Goal: Information Seeking & Learning: Learn about a topic

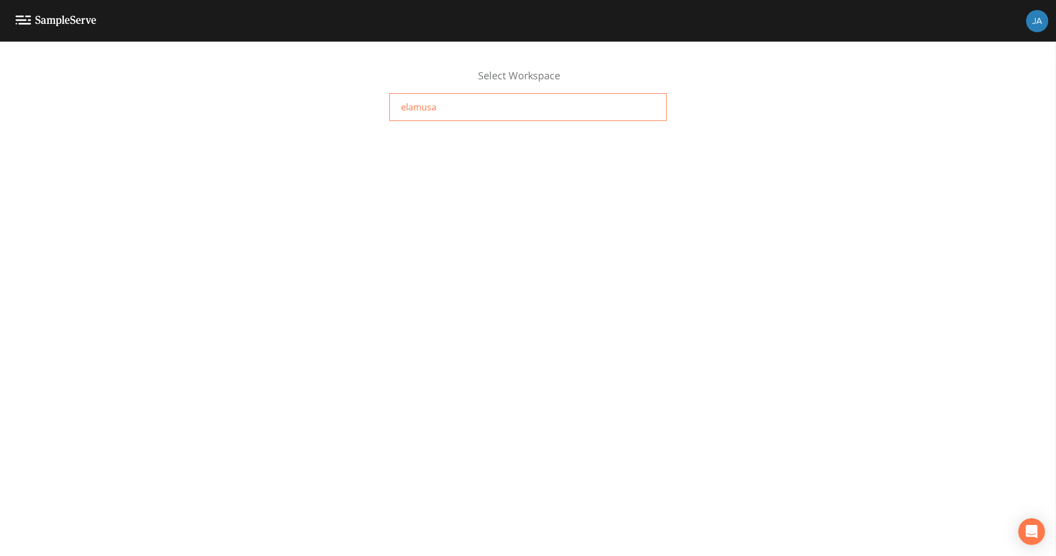
click at [426, 104] on span "elamusa" at bounding box center [418, 106] width 35 height 13
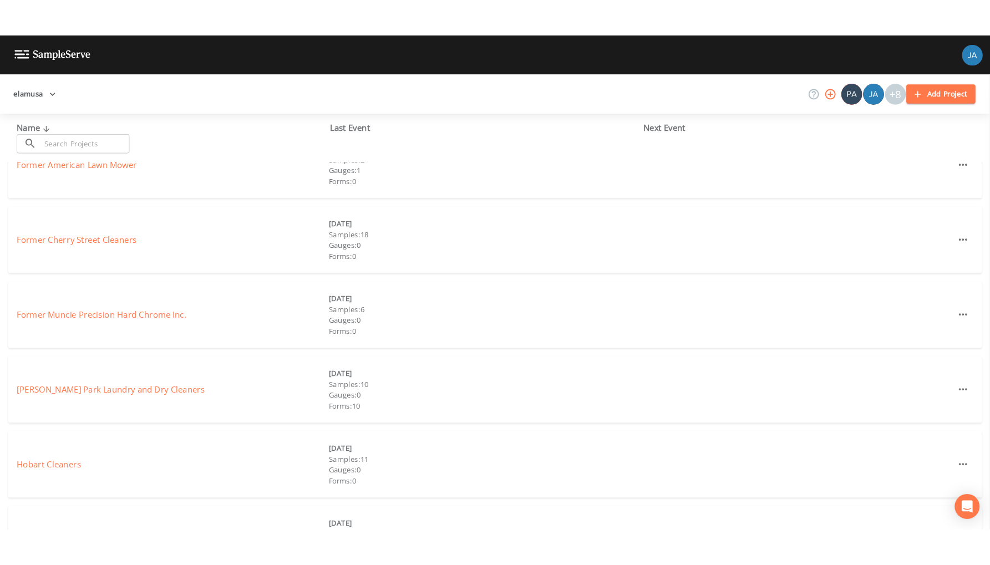
scroll to position [276, 0]
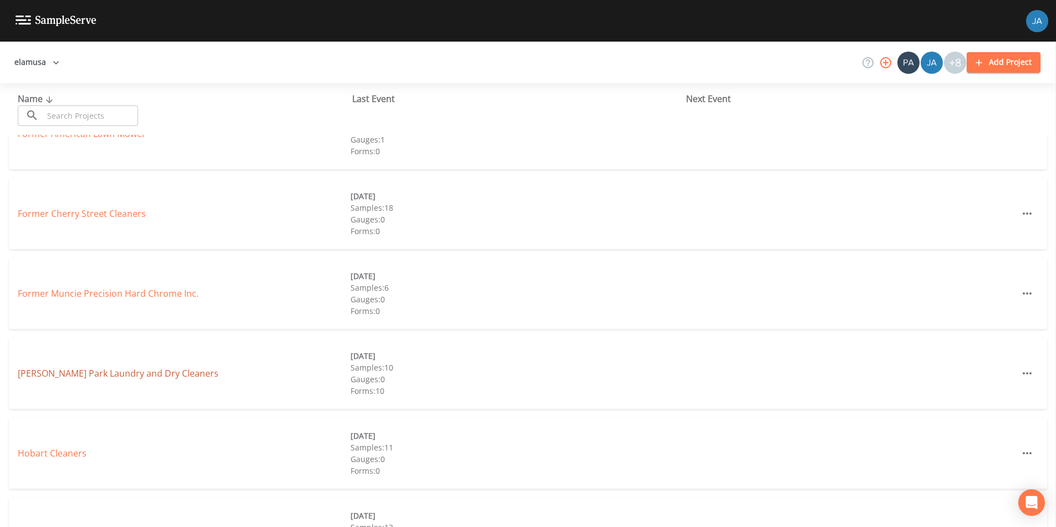
click at [97, 373] on link "[PERSON_NAME] Park Laundry and Dry Cleaners" at bounding box center [118, 373] width 201 height 12
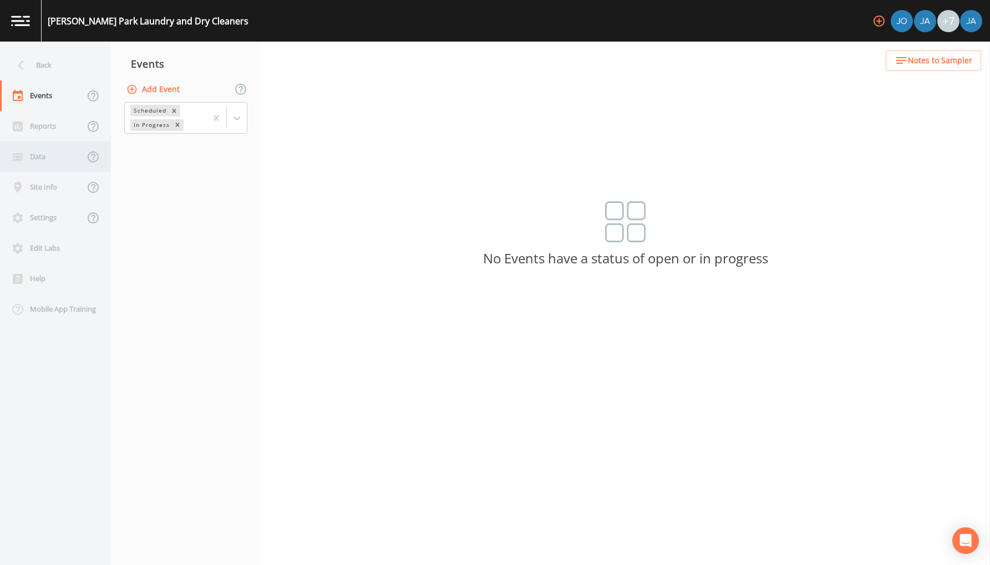
click at [37, 161] on div "Data" at bounding box center [42, 156] width 84 height 31
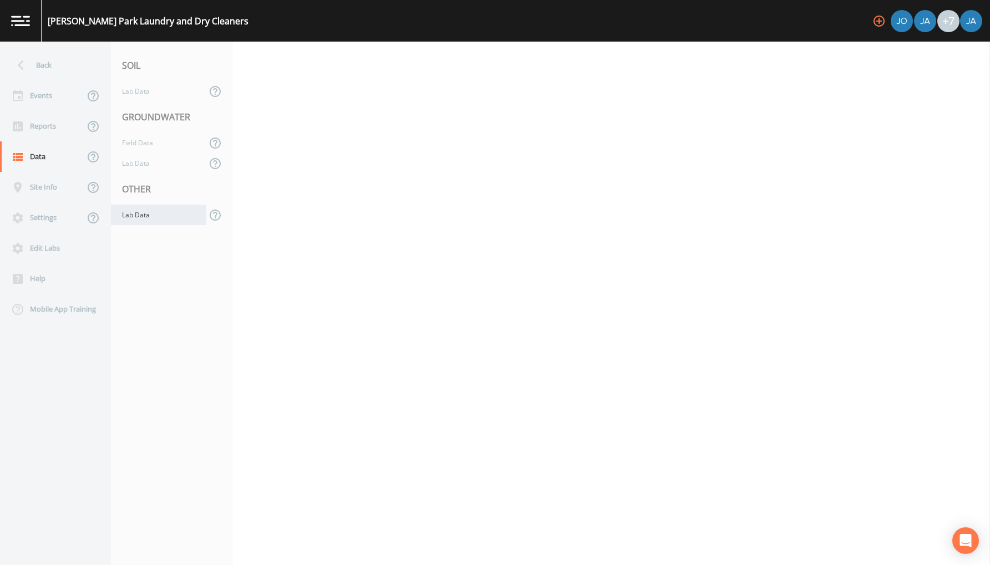
click at [133, 213] on div "Lab Data" at bounding box center [158, 215] width 95 height 21
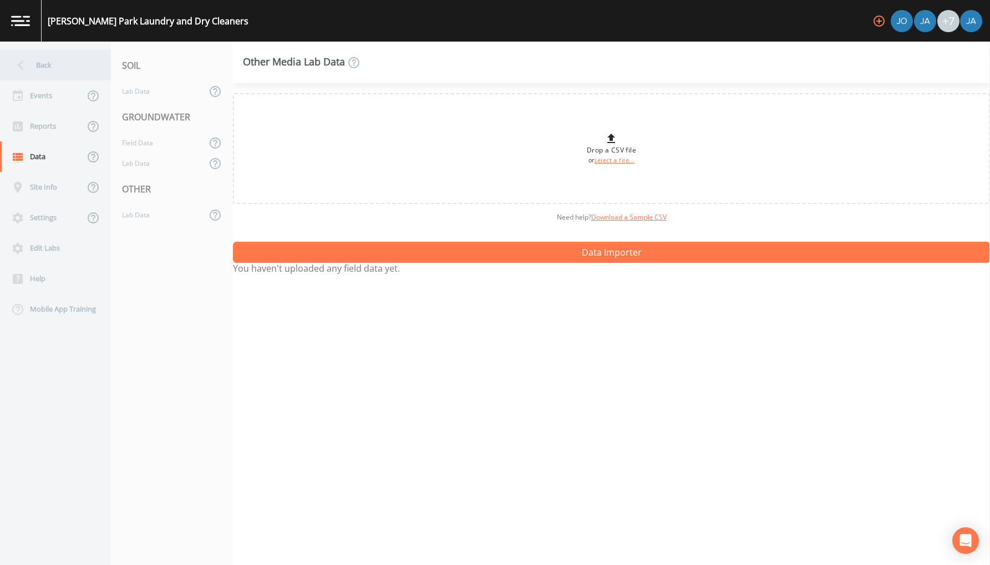
click at [37, 59] on div "Back" at bounding box center [50, 65] width 100 height 31
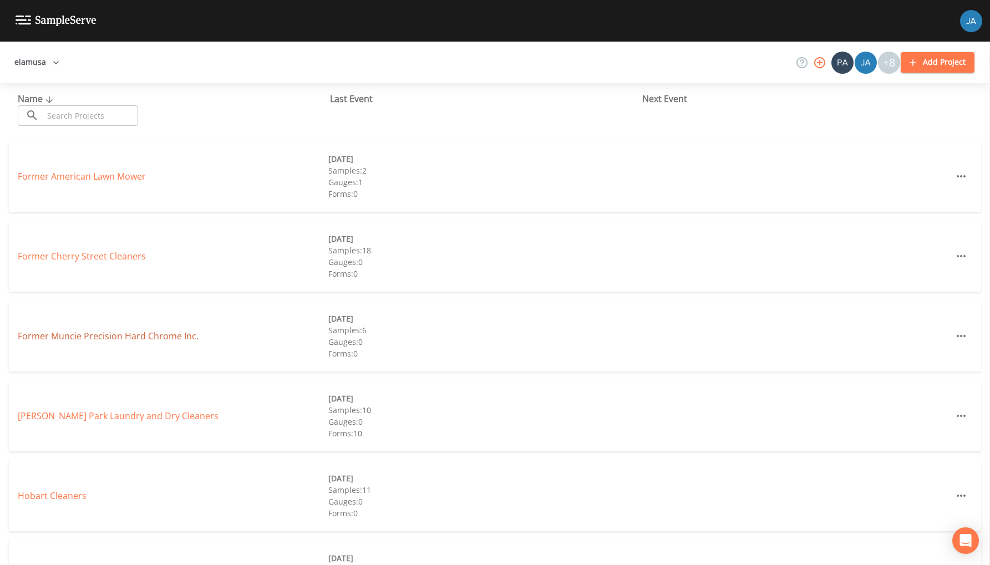
scroll to position [237, 0]
click at [72, 414] on link "[PERSON_NAME] Park Laundry and Dry Cleaners" at bounding box center [118, 413] width 201 height 12
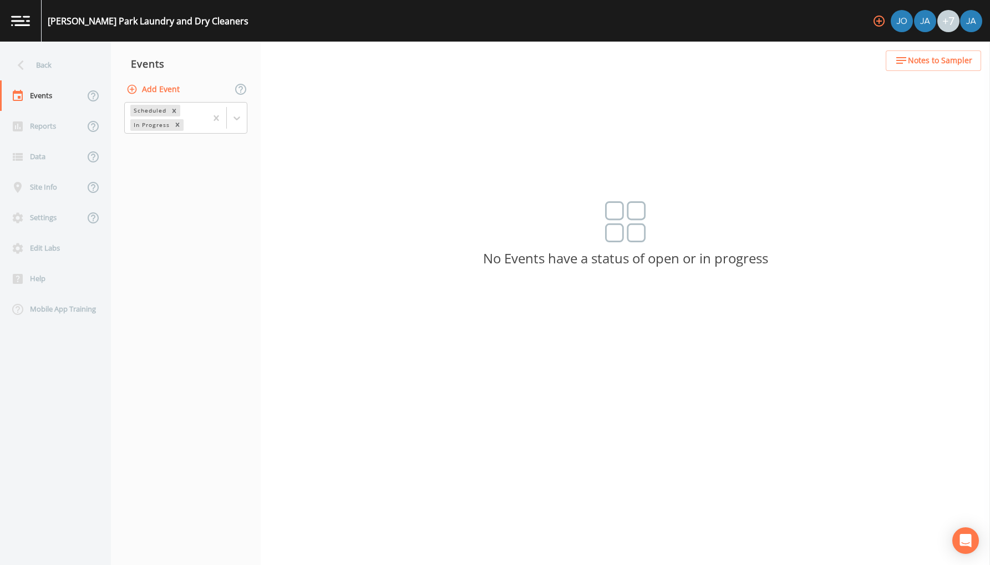
click at [72, 414] on nav "Back Events Reports Data Site Info Settings Edit Labs Help Mobile App Training" at bounding box center [55, 304] width 111 height 524
click at [44, 98] on div "Events" at bounding box center [42, 95] width 84 height 31
click at [239, 112] on div at bounding box center [237, 118] width 20 height 20
click at [155, 150] on div "Completed" at bounding box center [185, 149] width 123 height 19
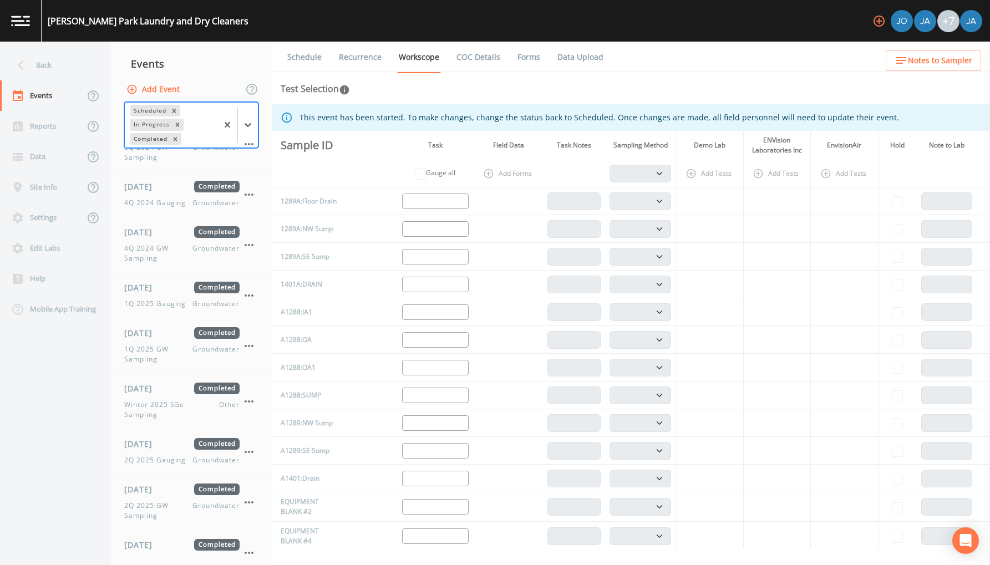
scroll to position [602, 0]
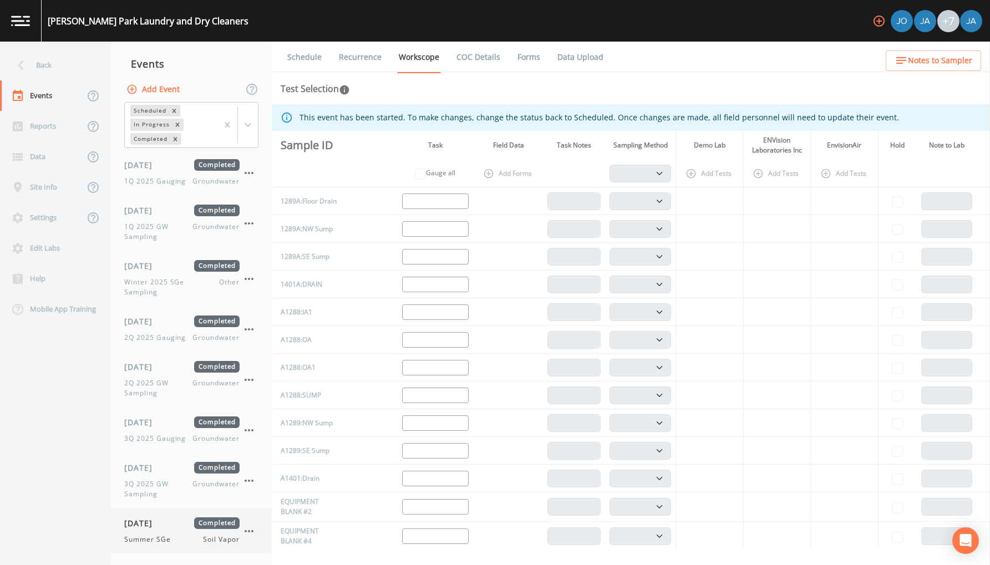
click at [154, 526] on span "Summer SGe" at bounding box center [150, 540] width 53 height 10
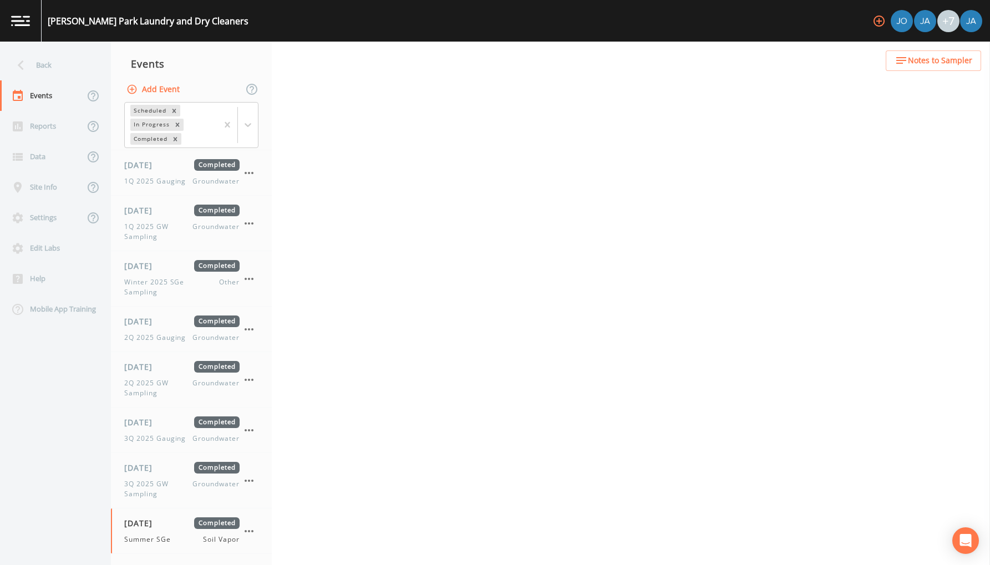
select select "c5bfc0a2-8365-4ab6-a941-dacac289f9c5"
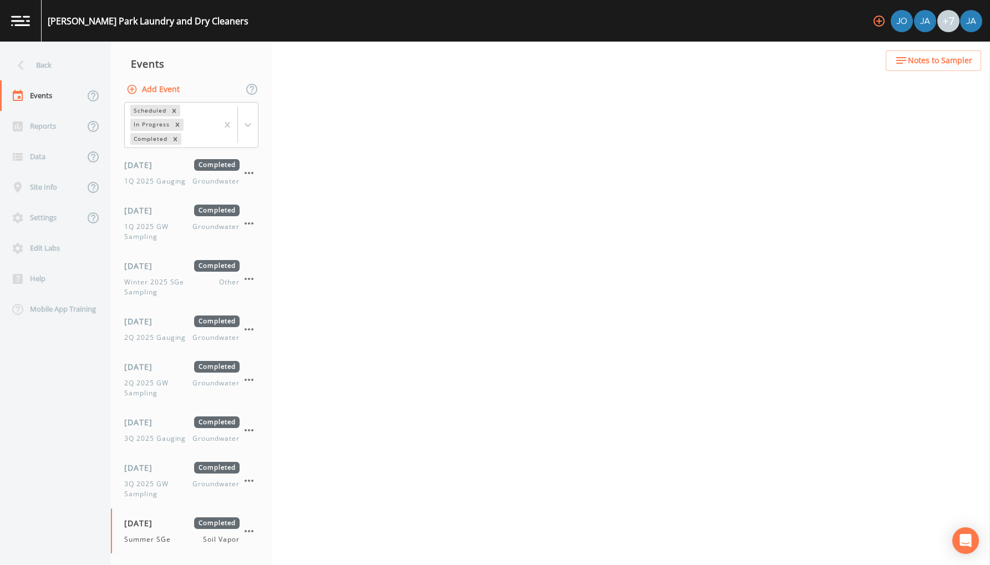
select select "c5bfc0a2-8365-4ab6-a941-dacac289f9c5"
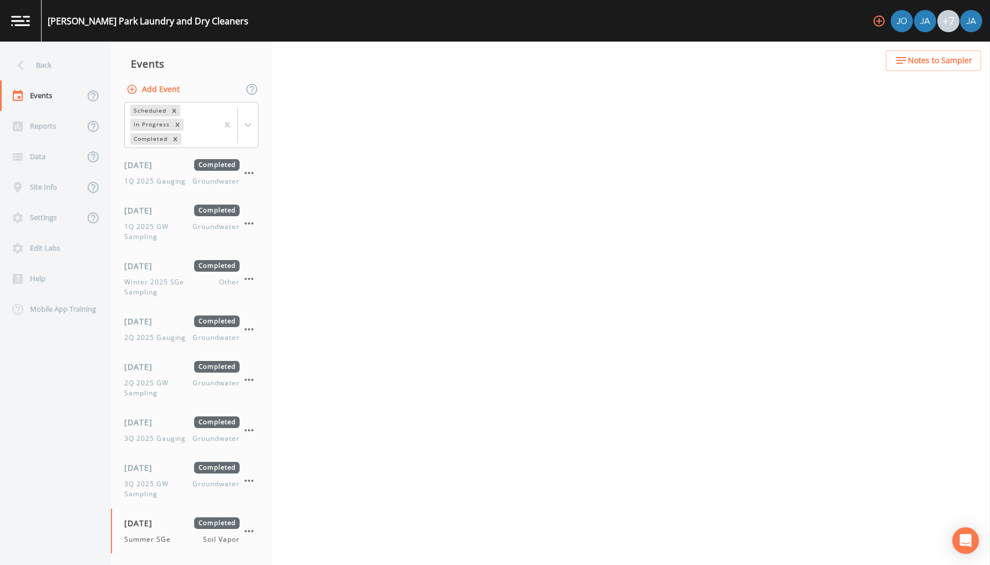
select select "c5bfc0a2-8365-4ab6-a941-dacac289f9c5"
select select "870c3ab3-48ff-4d8c-b307-25957cf3be88"
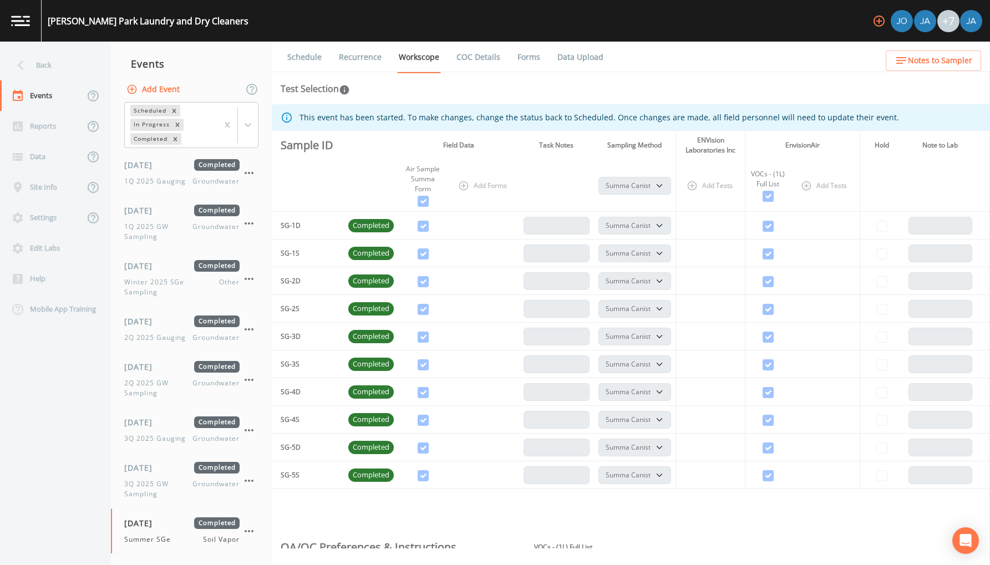
click at [567, 58] on link "Data Upload" at bounding box center [580, 57] width 49 height 31
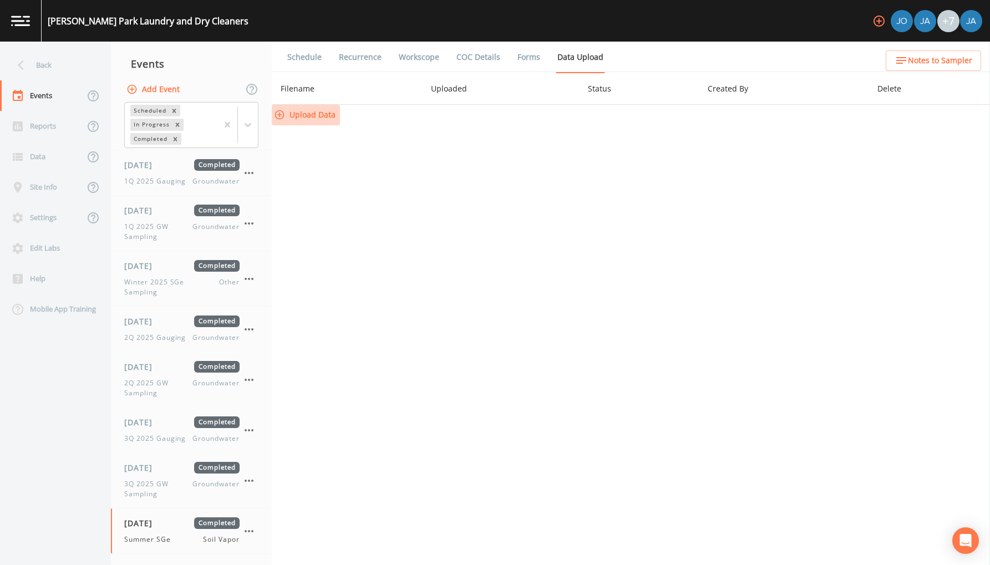
click at [311, 116] on button "Upload Data" at bounding box center [306, 115] width 68 height 21
select select "c5bfc0a2-8365-4ab6-a941-dacac289f9c5"
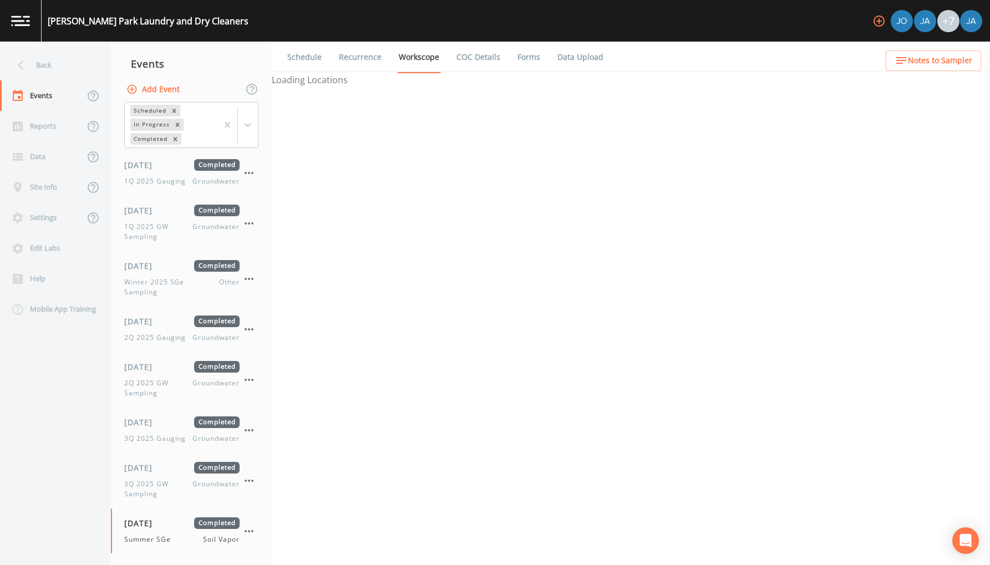
select select "c5bfc0a2-8365-4ab6-a941-dacac289f9c5"
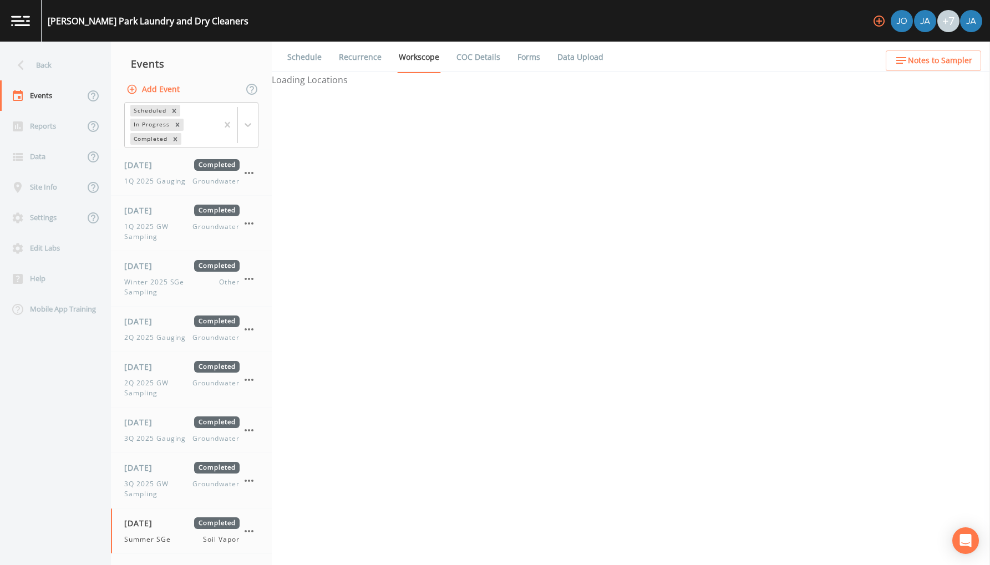
select select "c5bfc0a2-8365-4ab6-a941-dacac289f9c5"
select select "870c3ab3-48ff-4d8c-b307-25957cf3be88"
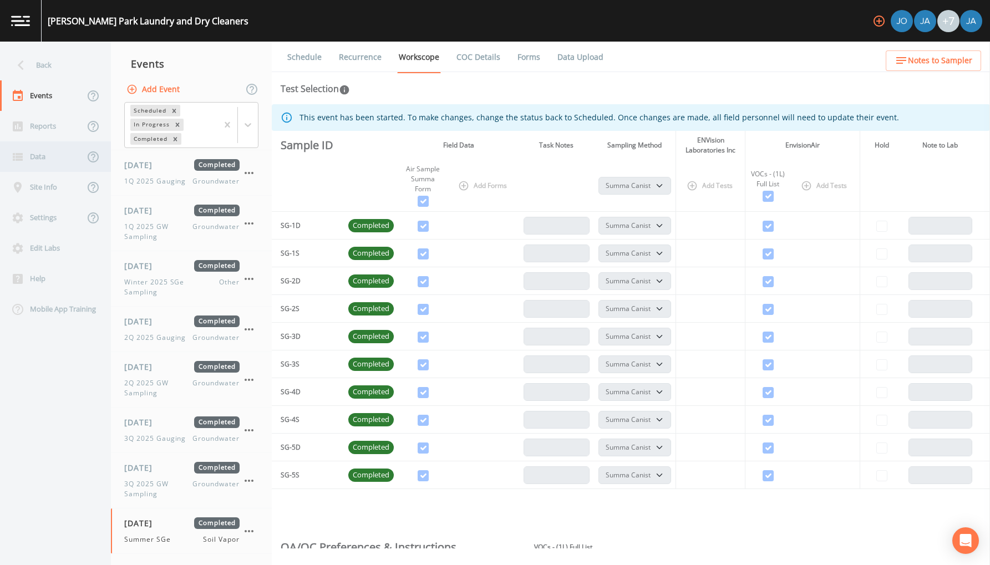
click at [24, 151] on icon at bounding box center [17, 156] width 13 height 13
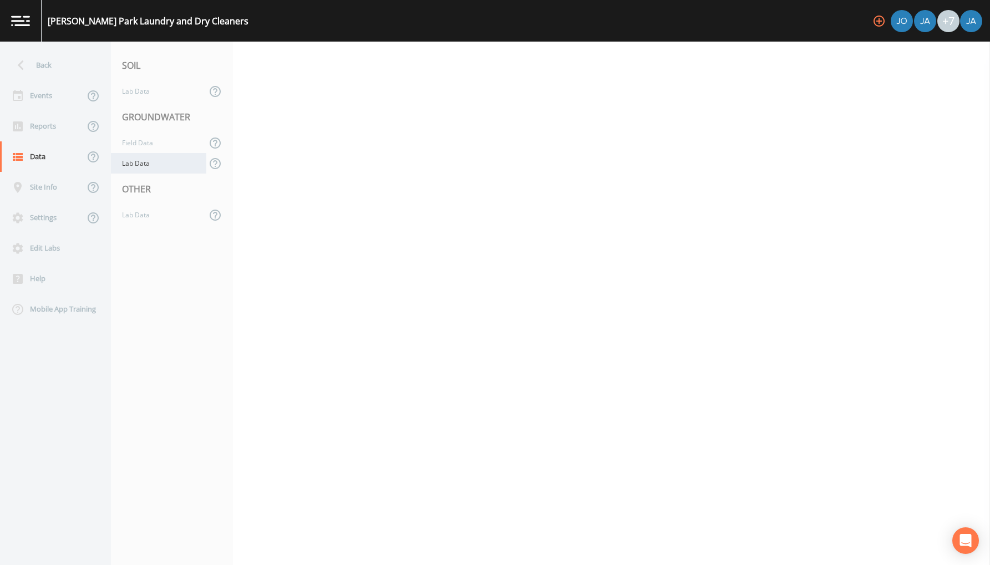
click at [143, 170] on div "Lab Data" at bounding box center [158, 163] width 95 height 21
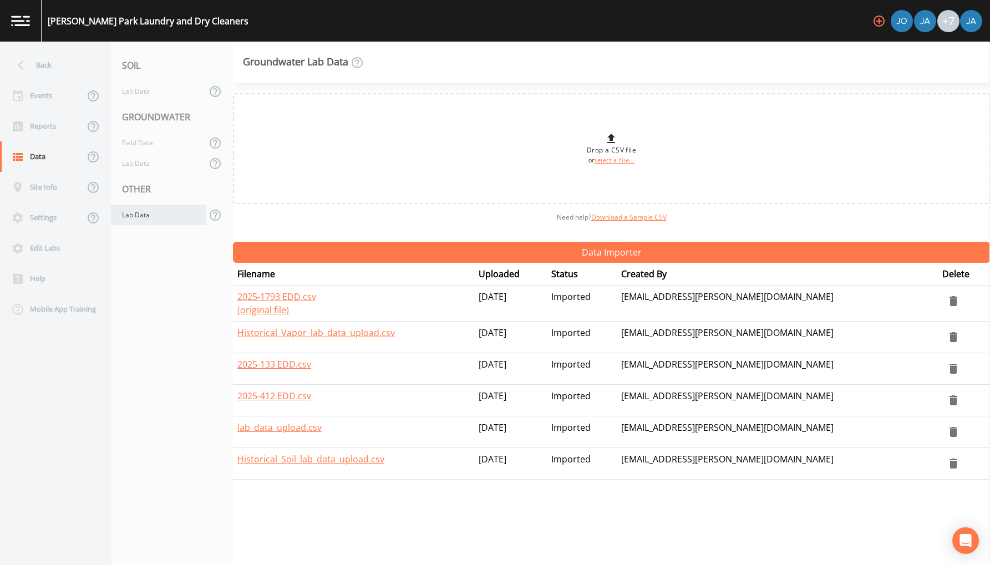
click at [136, 220] on div "Lab Data" at bounding box center [158, 215] width 95 height 21
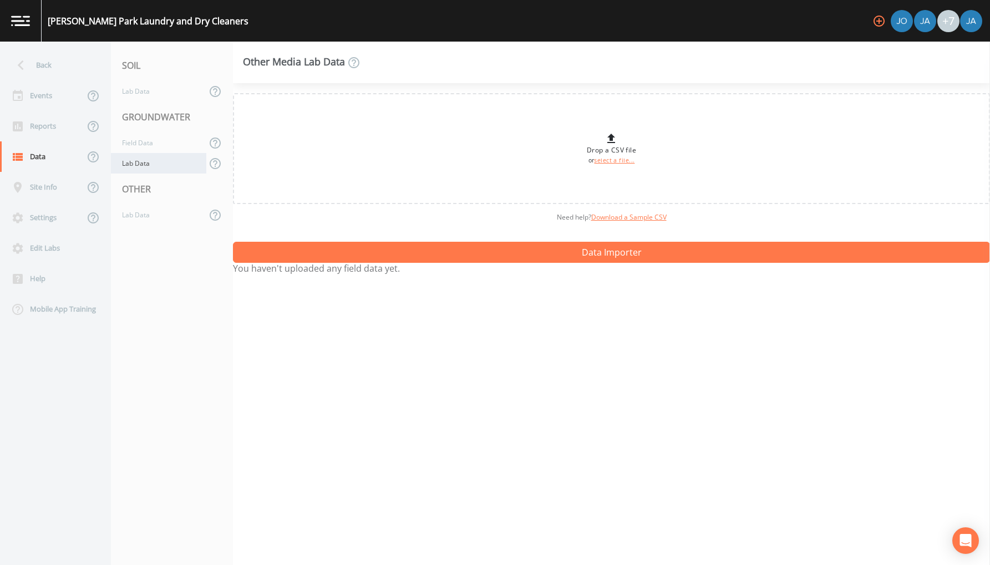
click at [138, 165] on div "Lab Data" at bounding box center [158, 163] width 95 height 21
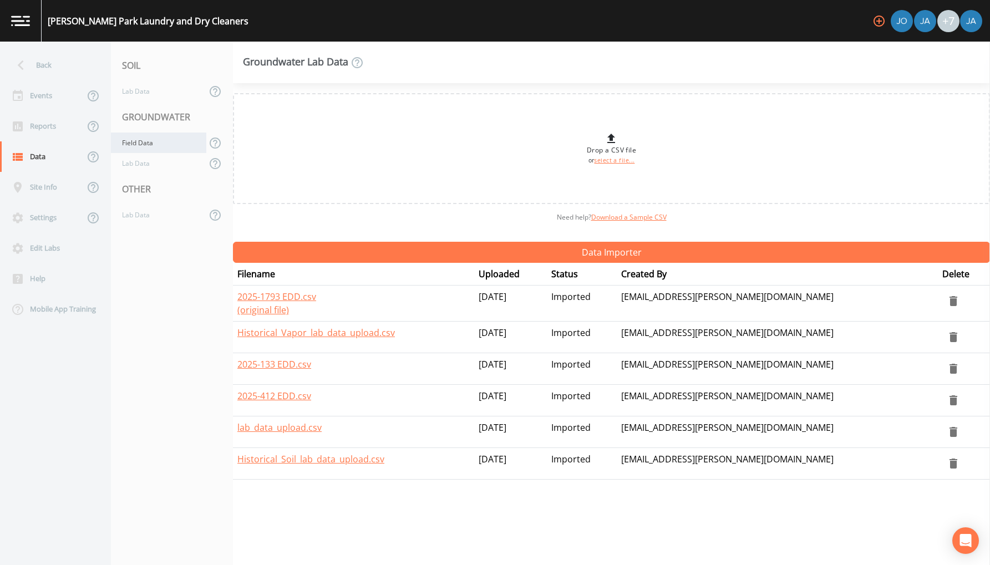
click at [140, 149] on div "Field Data" at bounding box center [158, 143] width 95 height 21
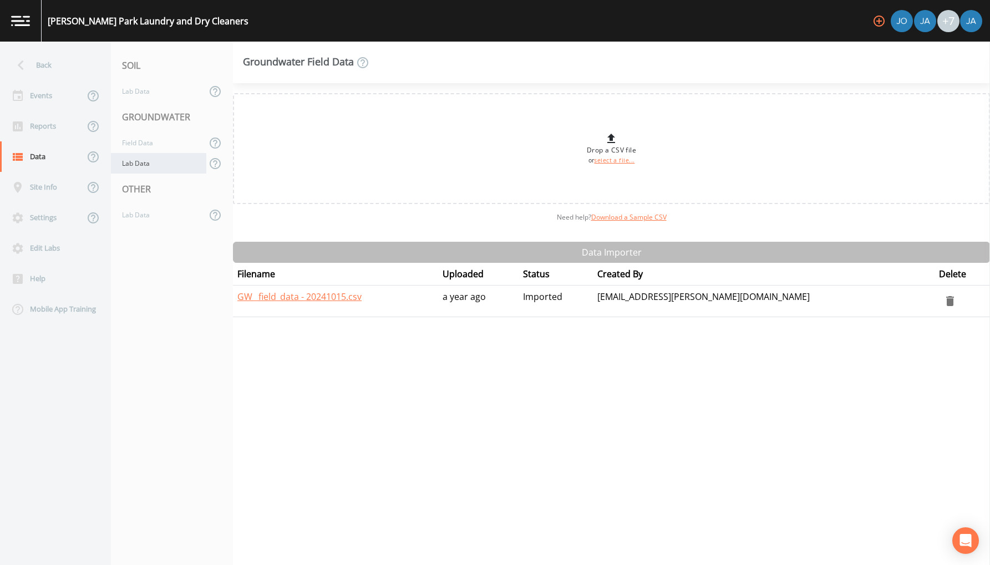
click at [139, 170] on div "Lab Data" at bounding box center [158, 163] width 95 height 21
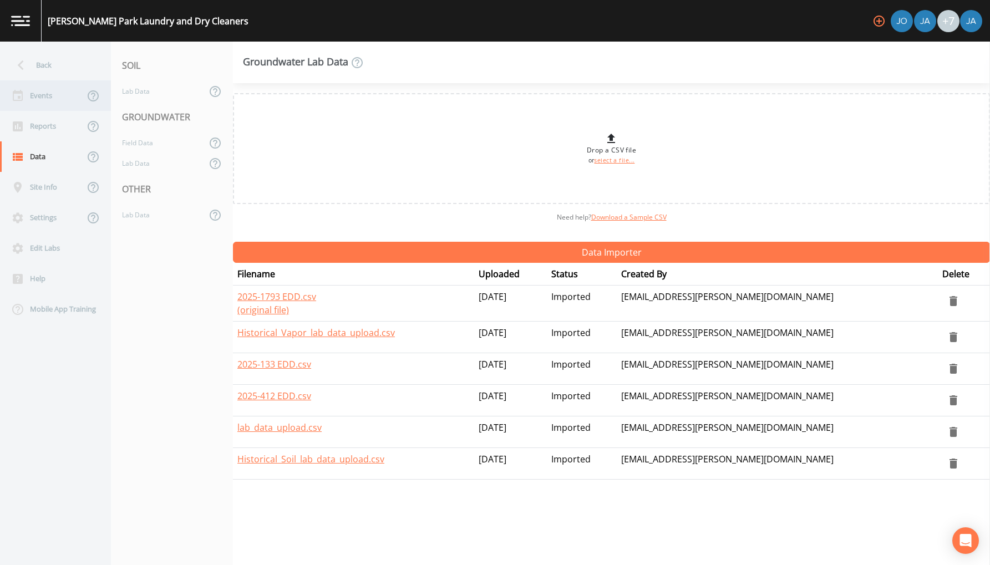
click at [42, 98] on div "Events" at bounding box center [42, 95] width 84 height 31
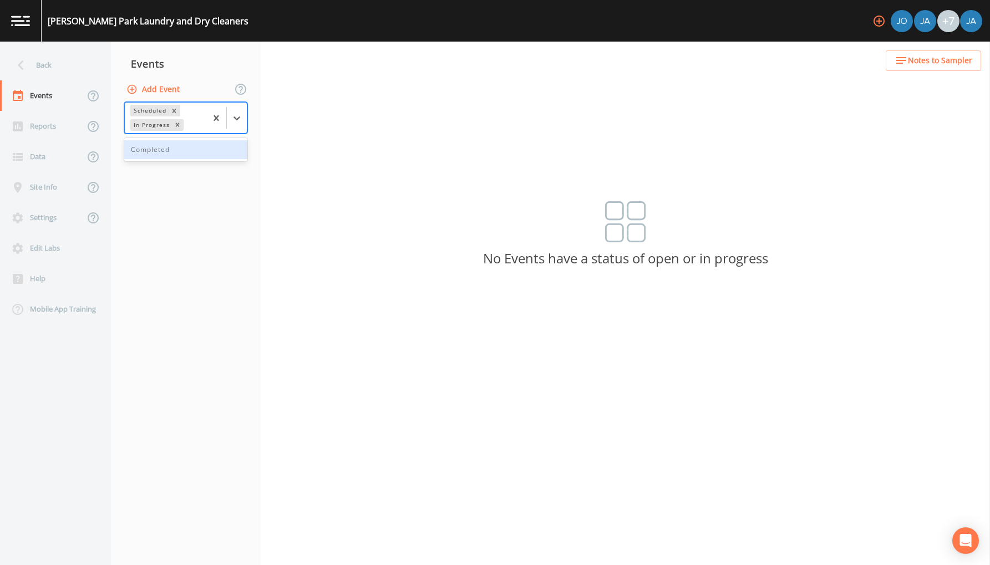
click at [140, 128] on div "In Progress" at bounding box center [150, 125] width 41 height 12
click at [155, 150] on div "Completed" at bounding box center [185, 149] width 123 height 19
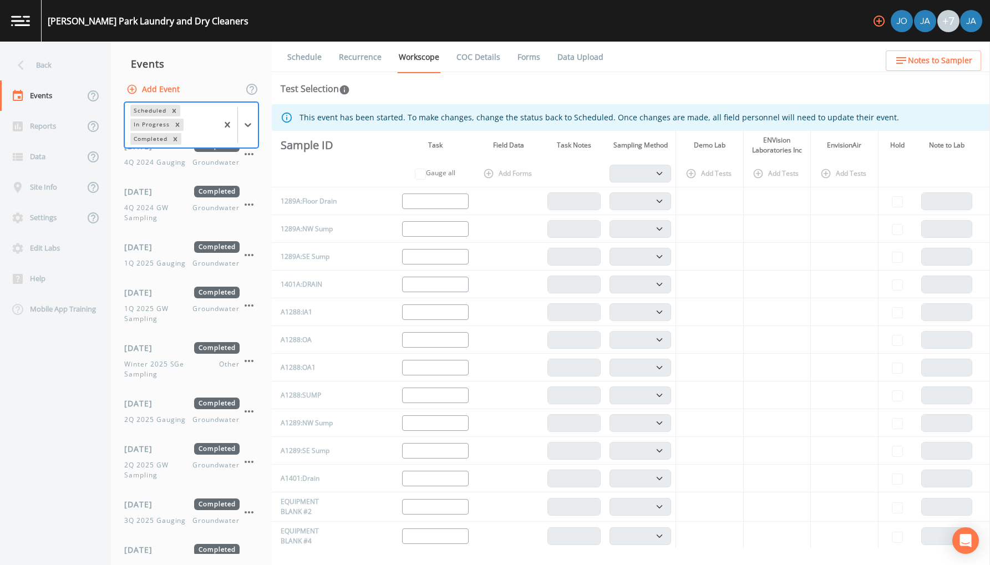
scroll to position [602, 0]
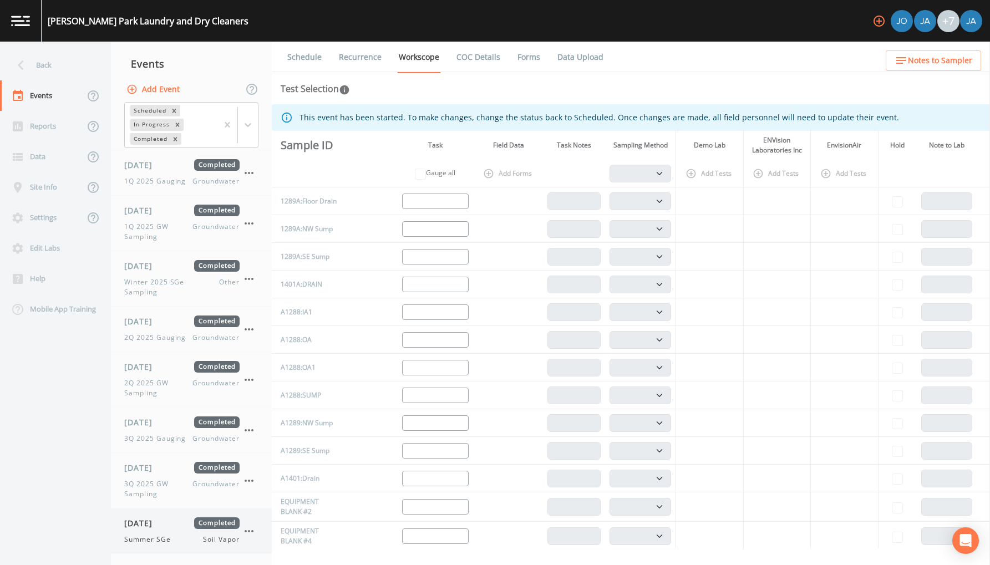
click at [227, 526] on span "Soil Vapor" at bounding box center [221, 540] width 37 height 10
select select "c5bfc0a2-8365-4ab6-a941-dacac289f9c5"
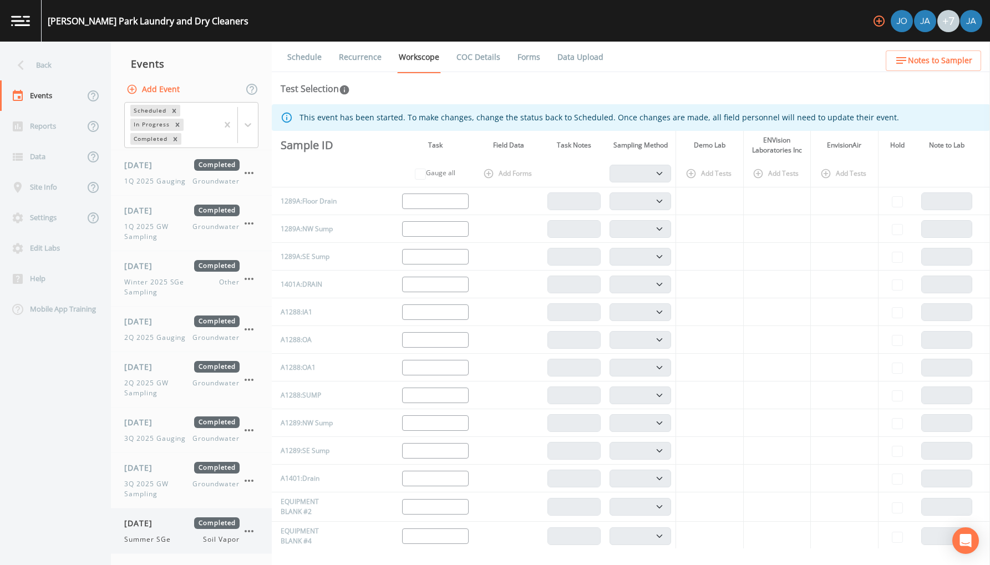
select select "c5bfc0a2-8365-4ab6-a941-dacac289f9c5"
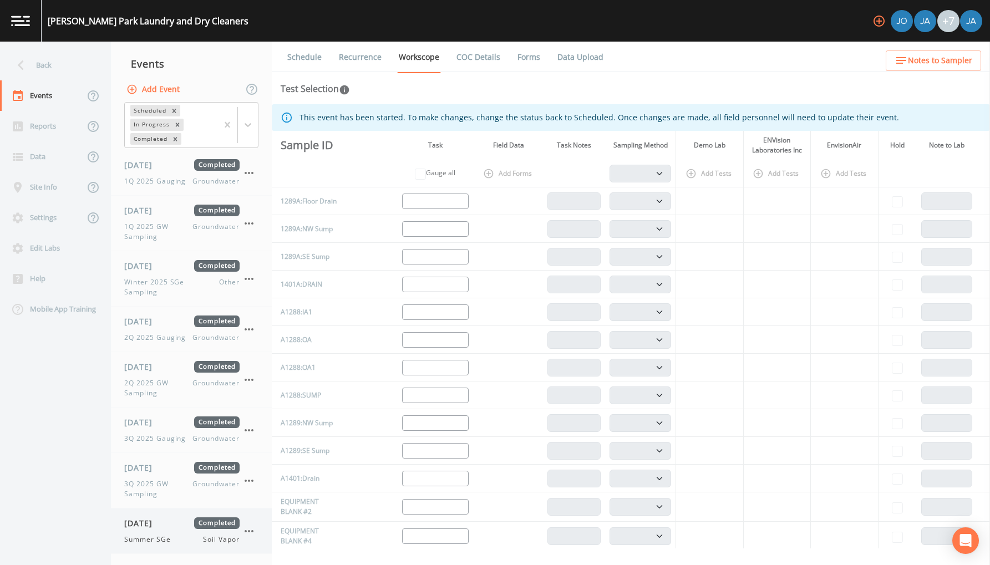
select select "c5bfc0a2-8365-4ab6-a941-dacac289f9c5"
select select "870c3ab3-48ff-4d8c-b307-25957cf3be88"
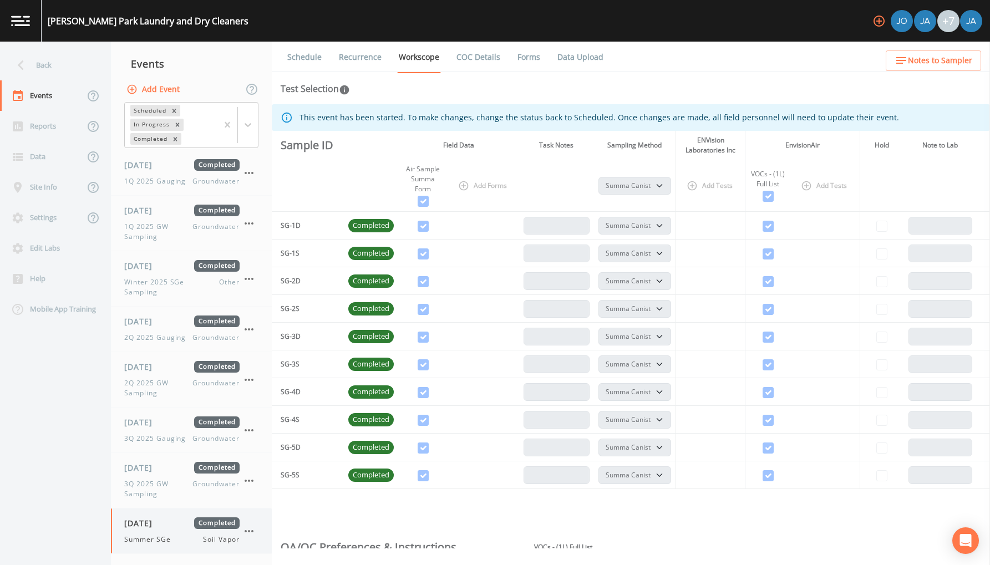
click at [160, 524] on span "08/26/2025" at bounding box center [142, 524] width 36 height 12
select select "c5bfc0a2-8365-4ab6-a941-dacac289f9c5"
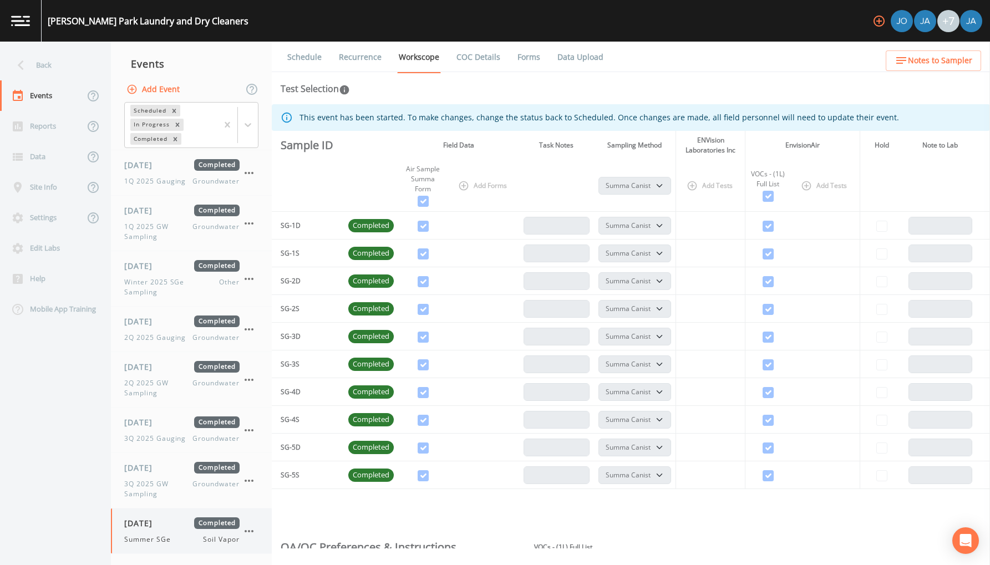
select select "c5bfc0a2-8365-4ab6-a941-dacac289f9c5"
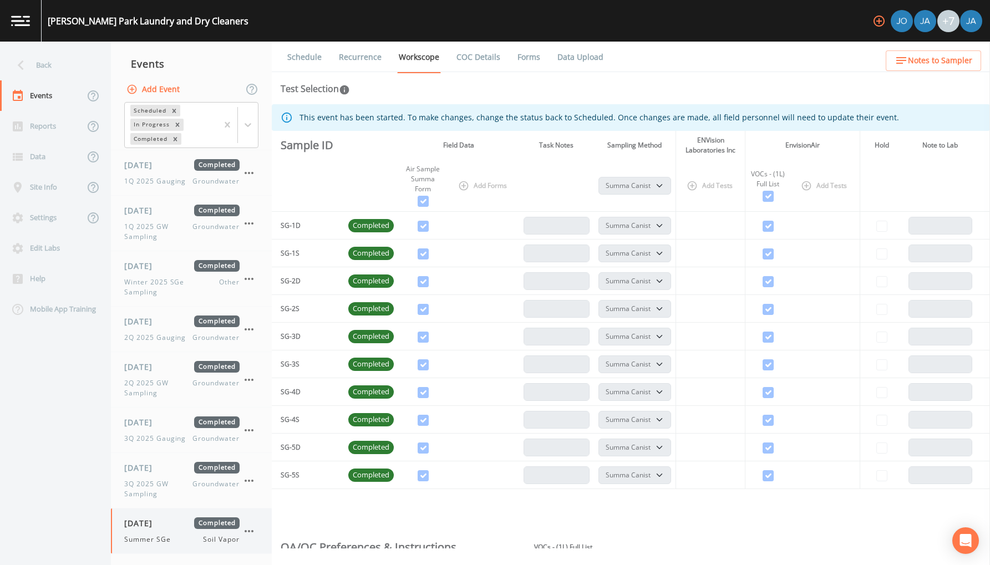
select select "c5bfc0a2-8365-4ab6-a941-dacac289f9c5"
select select "870c3ab3-48ff-4d8c-b307-25957cf3be88"
select select "c5bfc0a2-8365-4ab6-a941-dacac289f9c5"
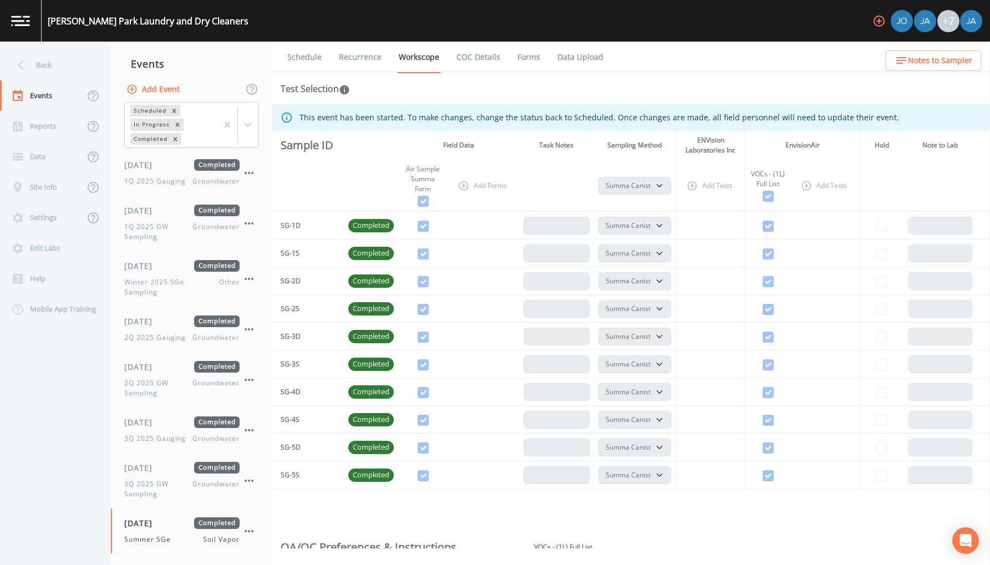
select select "c5bfc0a2-8365-4ab6-a941-dacac289f9c5"
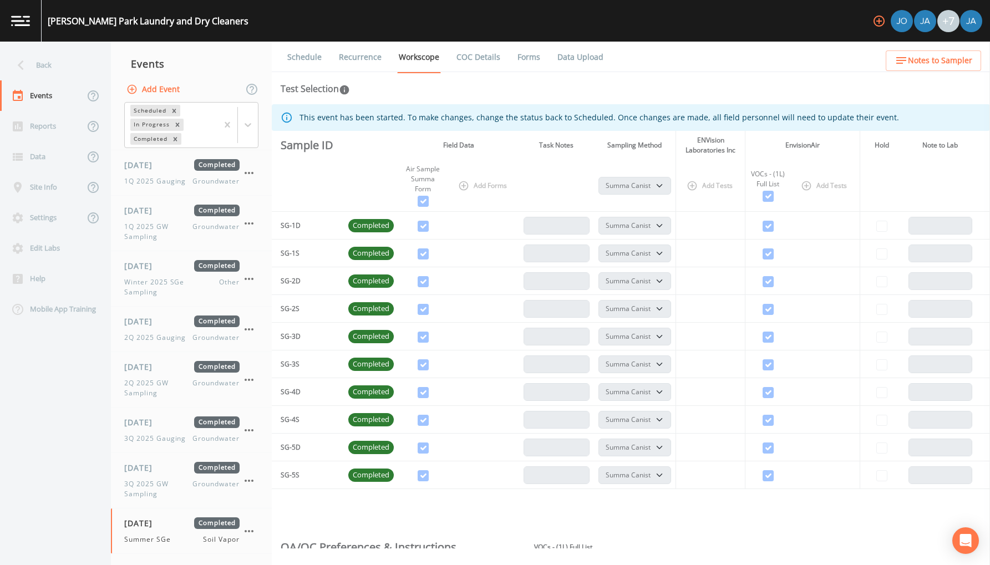
select select "c5bfc0a2-8365-4ab6-a941-dacac289f9c5"
select select "870c3ab3-48ff-4d8c-b307-25957cf3be88"
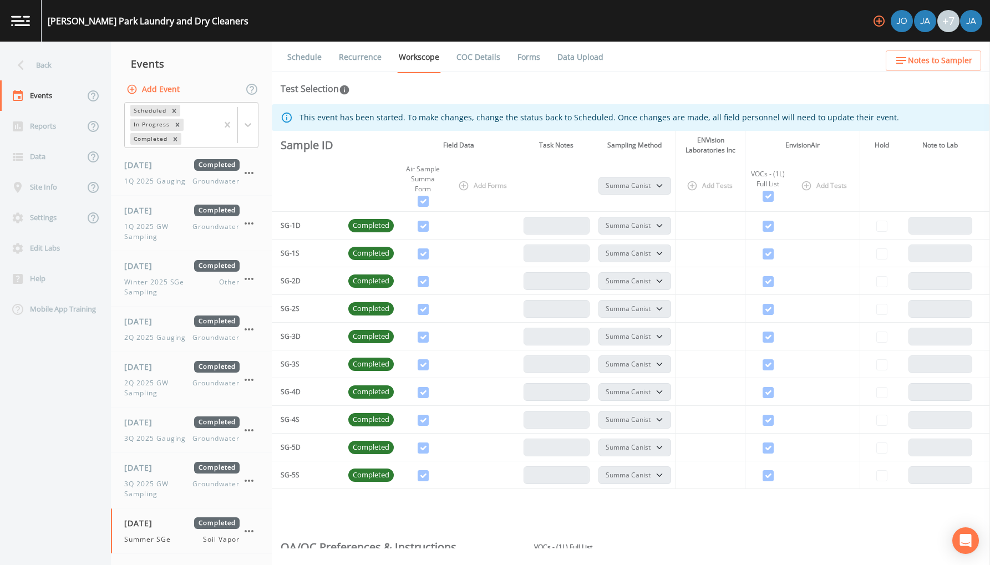
click at [583, 59] on link "Data Upload" at bounding box center [580, 57] width 49 height 31
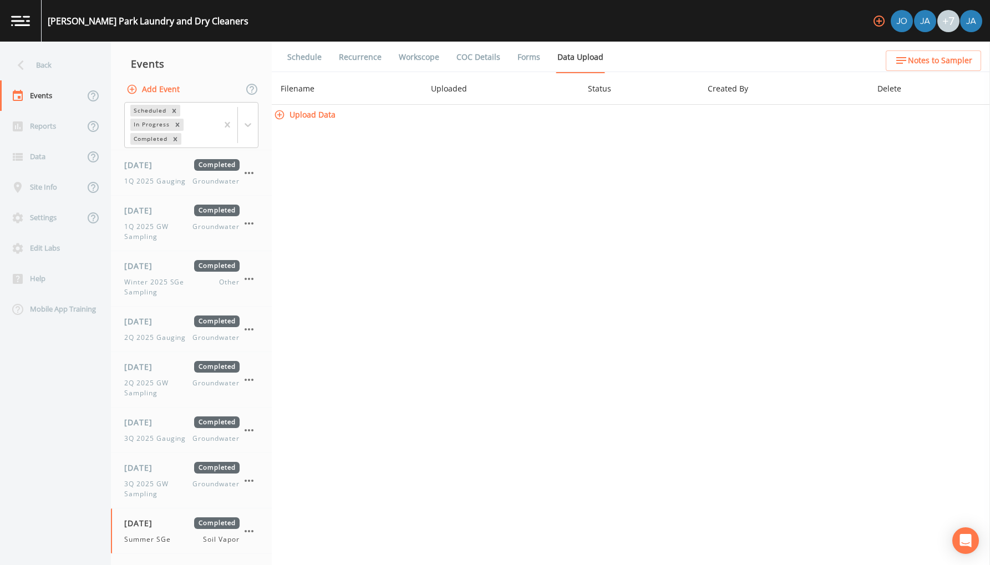
click at [310, 113] on button "Upload Data" at bounding box center [306, 115] width 68 height 21
select select "c5bfc0a2-8365-4ab6-a941-dacac289f9c5"
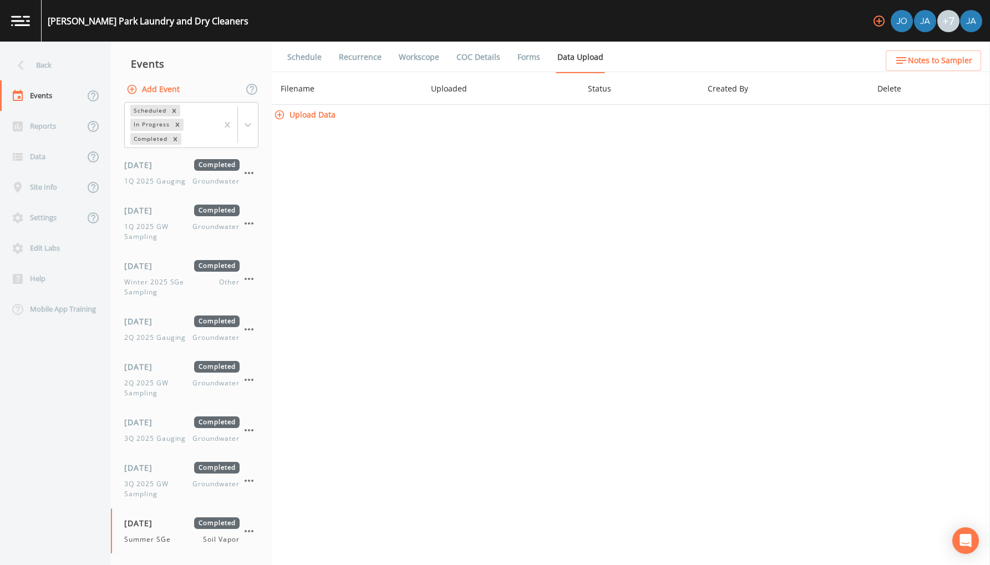
select select "c5bfc0a2-8365-4ab6-a941-dacac289f9c5"
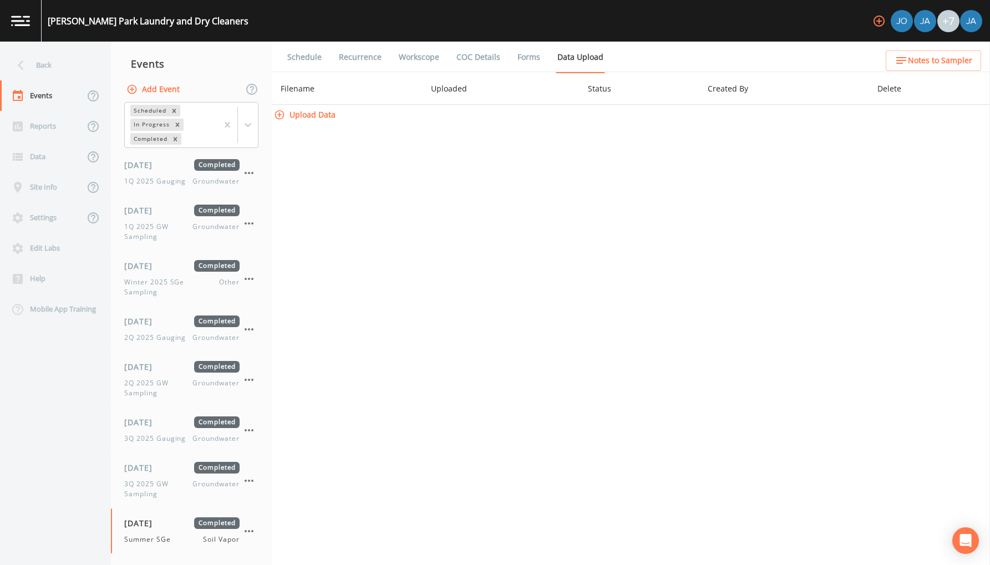
select select "c5bfc0a2-8365-4ab6-a941-dacac289f9c5"
select select "870c3ab3-48ff-4d8c-b307-25957cf3be88"
click at [32, 125] on div "Reports" at bounding box center [42, 126] width 84 height 31
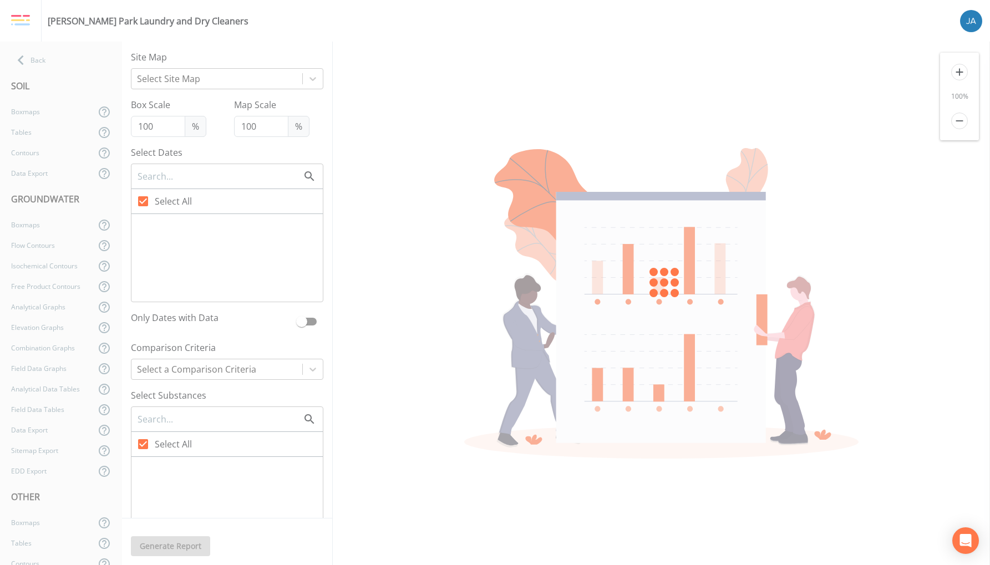
checkbox input "false"
checkbox input "true"
checkbox input "false"
checkbox input "true"
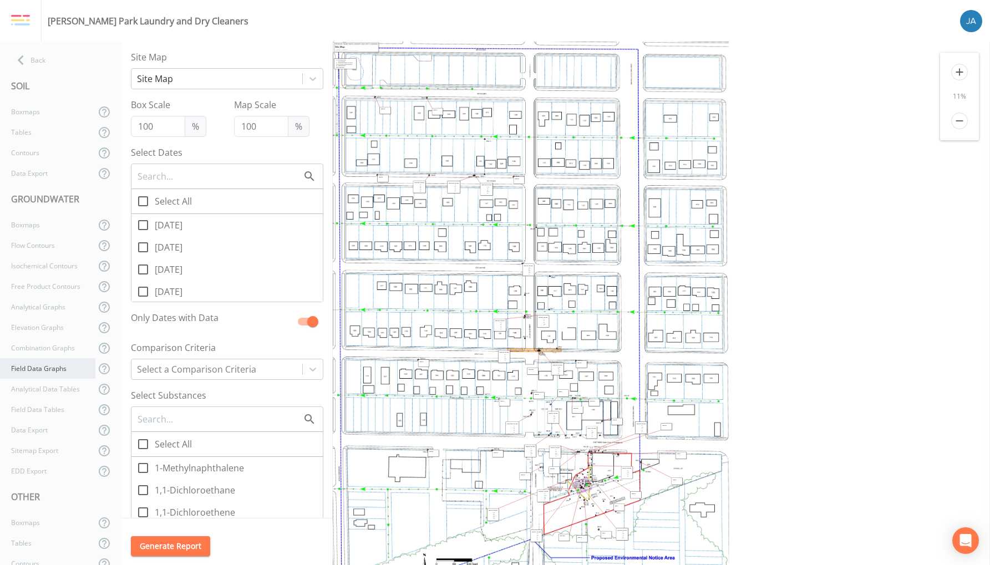
scroll to position [154, 0]
click at [26, 501] on div "Tables" at bounding box center [47, 503] width 95 height 21
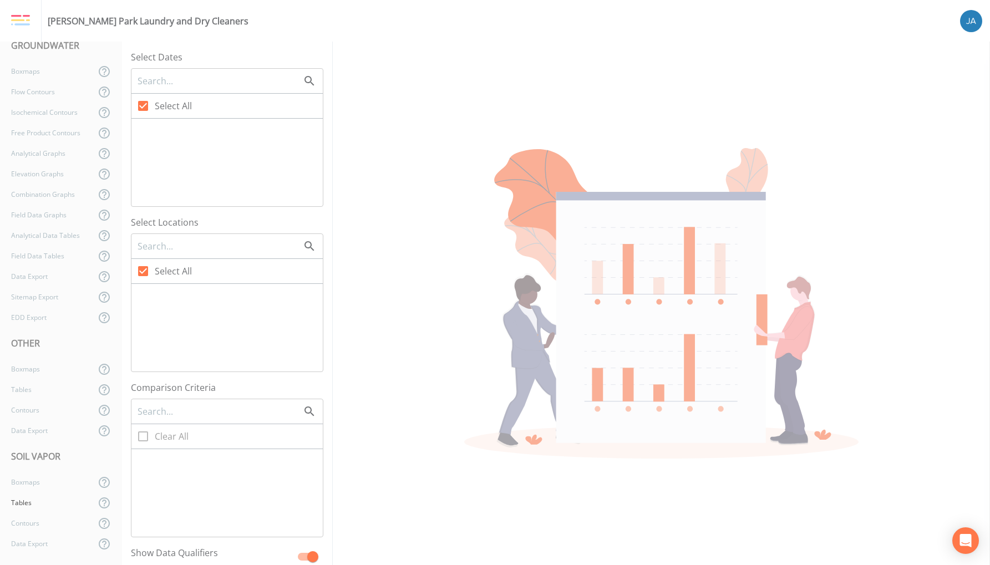
checkbox input "false"
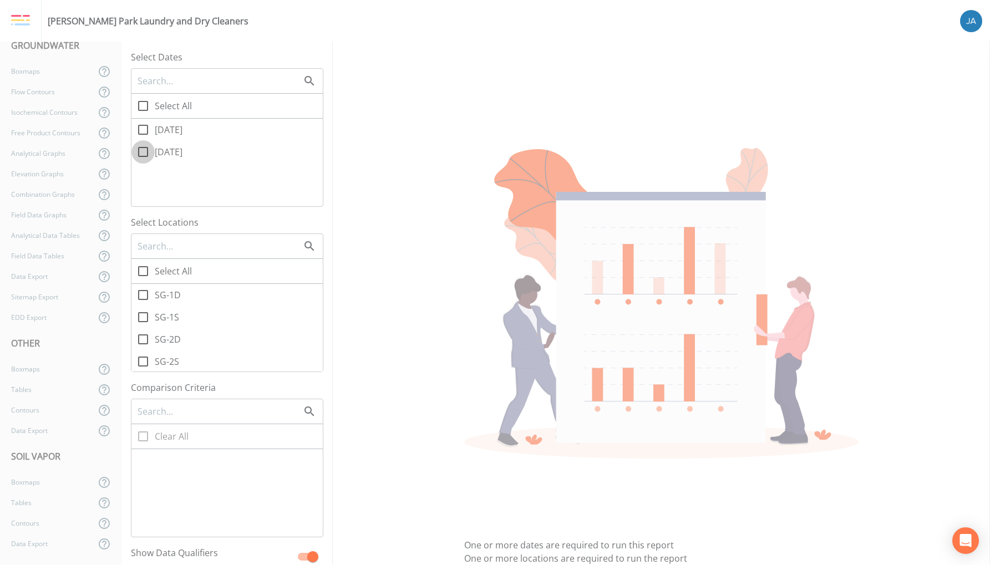
click at [143, 149] on icon at bounding box center [142, 151] width 13 height 13
click at [143, 149] on input "08/26/2025" at bounding box center [136, 145] width 11 height 11
checkbox input "true"
click at [145, 131] on icon at bounding box center [142, 129] width 13 height 13
click at [143, 129] on input "08/27/2025" at bounding box center [136, 123] width 11 height 11
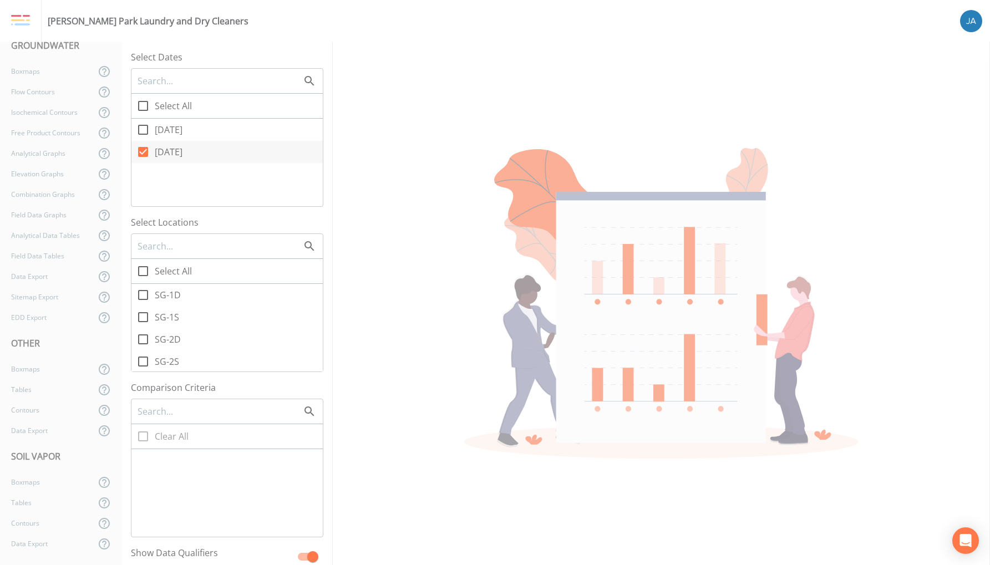
checkbox input "true"
click at [146, 273] on icon at bounding box center [142, 271] width 13 height 13
click at [143, 271] on input "Select All" at bounding box center [136, 265] width 11 height 11
checkbox input "true"
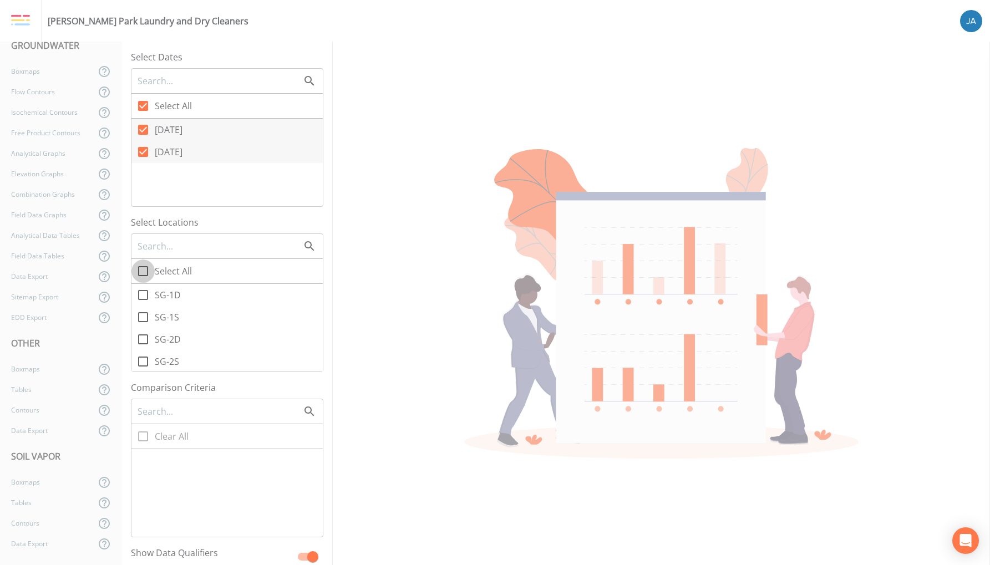
checkbox input "true"
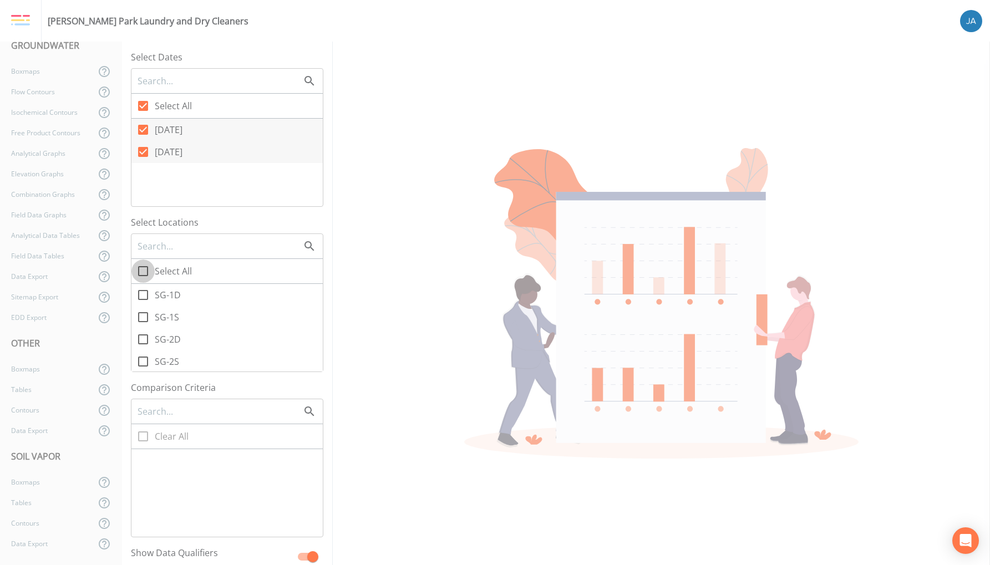
checkbox input "true"
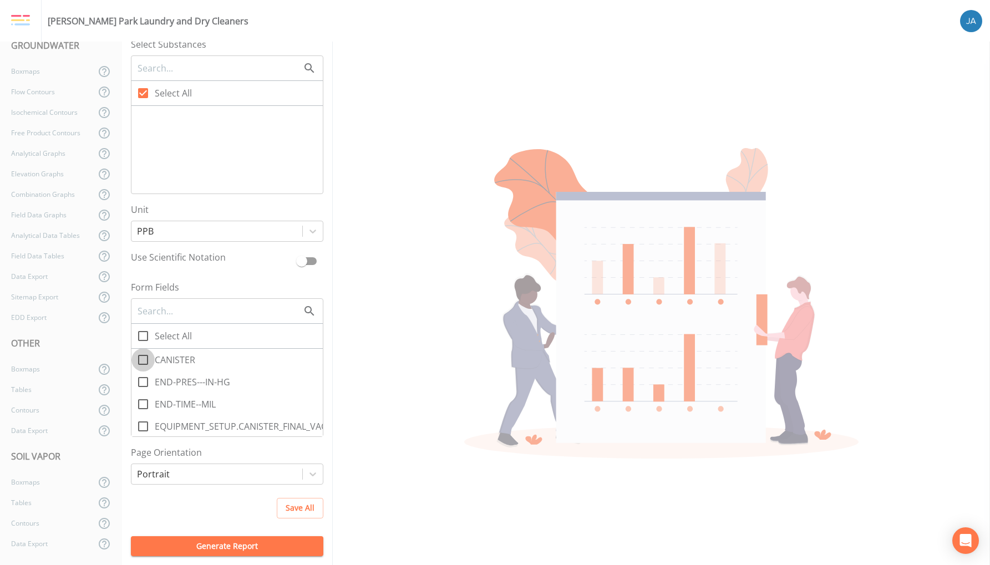
click at [143, 359] on icon at bounding box center [142, 359] width 13 height 13
click at [143, 359] on input "CANISTER" at bounding box center [136, 353] width 11 height 11
checkbox input "true"
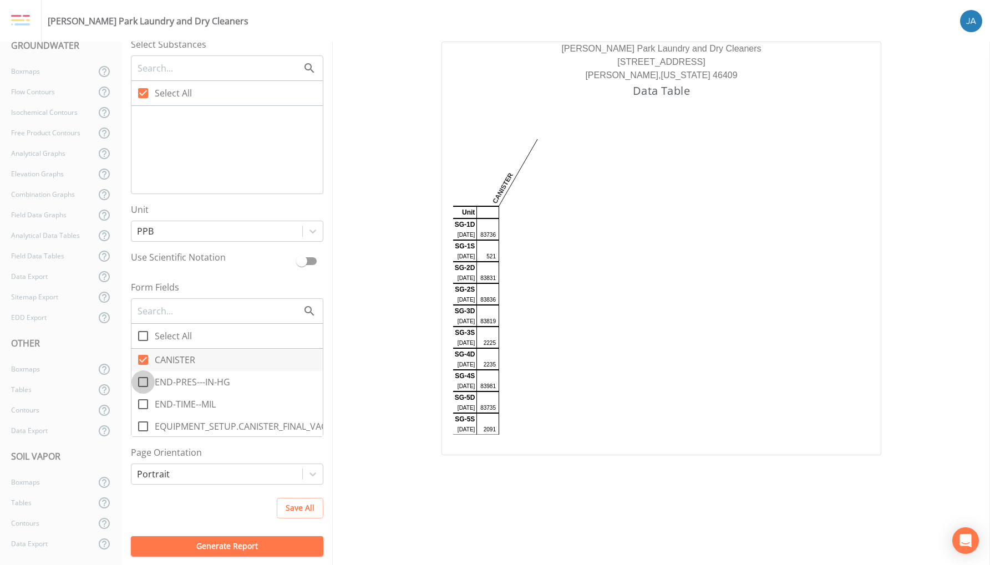
click at [142, 381] on input "END-PRES---IN-HG" at bounding box center [136, 376] width 11 height 11
checkbox input "true"
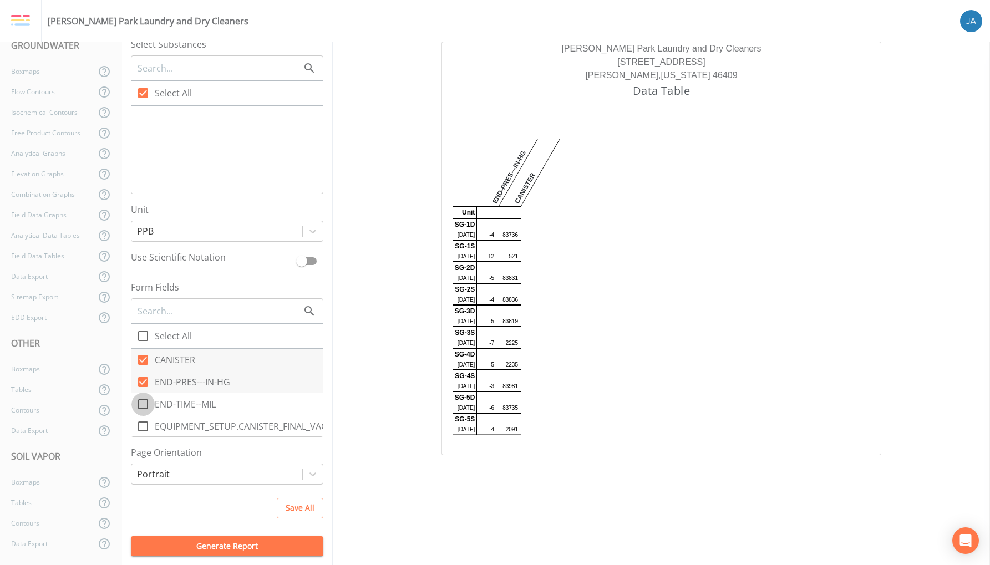
click at [143, 404] on icon at bounding box center [142, 404] width 13 height 13
click at [143, 404] on input "END-TIME--MIL" at bounding box center [136, 398] width 11 height 11
checkbox input "true"
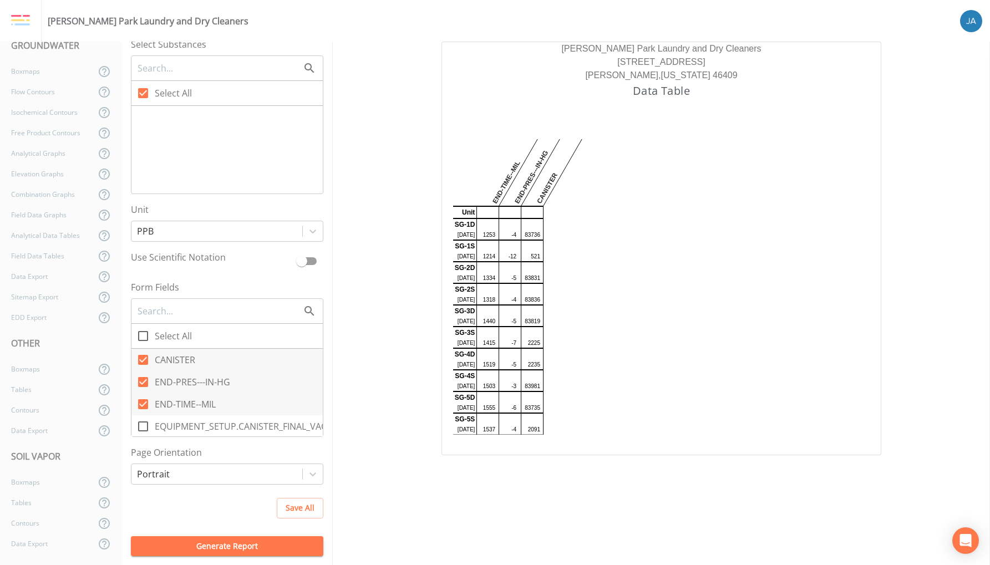
click at [144, 427] on icon at bounding box center [142, 426] width 13 height 13
click at [143, 426] on input "EQUIPMENT_SETUP.CANISTER_FINAL_VACUUM" at bounding box center [136, 420] width 11 height 11
checkbox input "true"
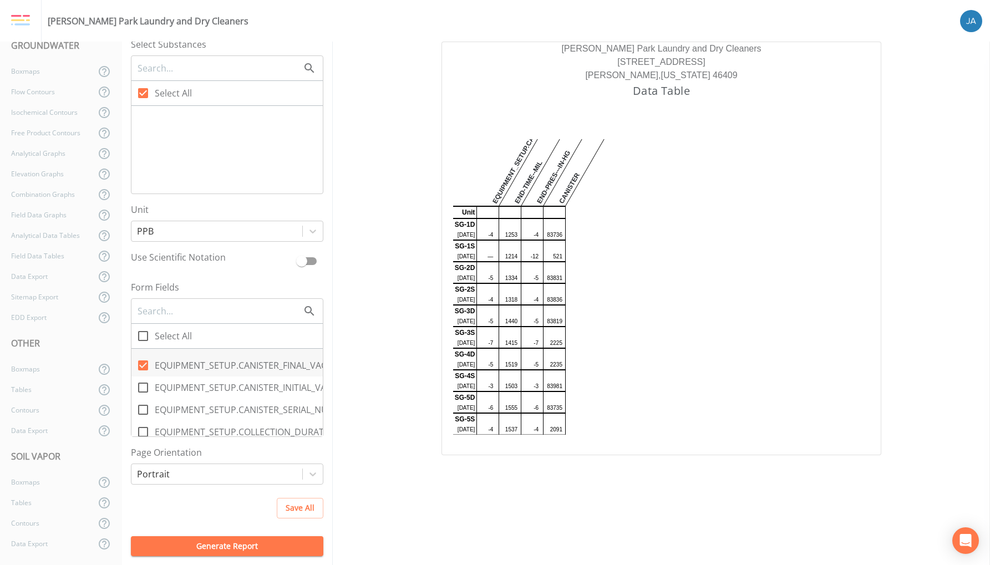
scroll to position [64, 0]
click at [148, 384] on icon at bounding box center [142, 384] width 13 height 13
click at [143, 384] on input "EQUIPMENT_SETUP.CANISTER_INITIAL_VACUUM" at bounding box center [136, 378] width 11 height 11
checkbox input "true"
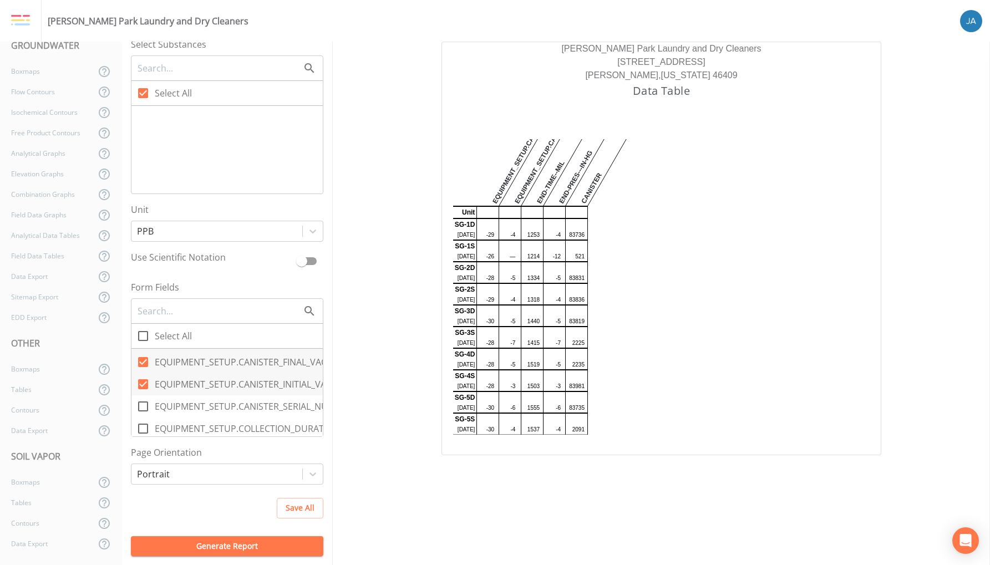
click at [144, 404] on icon at bounding box center [142, 406] width 13 height 13
click at [143, 404] on input "EQUIPMENT_SETUP.CANISTER_SERIAL_NUMBER" at bounding box center [136, 400] width 11 height 11
checkbox input "true"
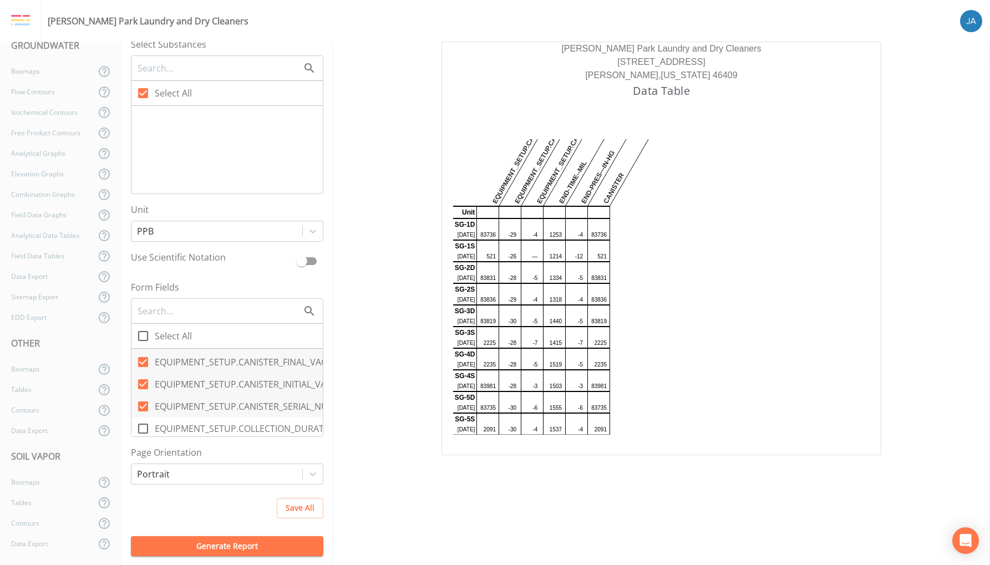
click at [146, 430] on icon at bounding box center [142, 428] width 13 height 13
click at [143, 428] on input "EQUIPMENT_SETUP.COLLECTION_DURATION" at bounding box center [136, 422] width 11 height 11
checkbox input "true"
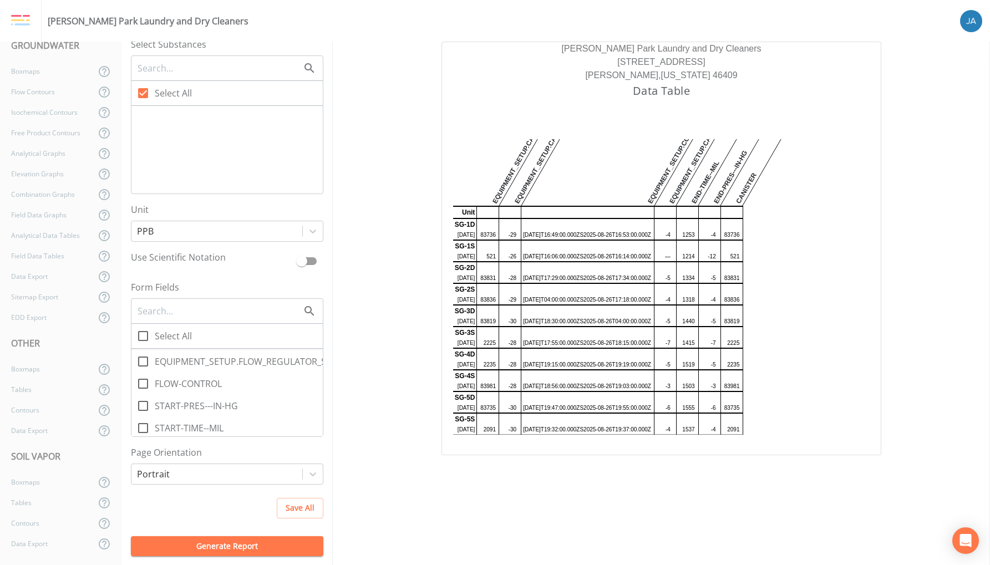
scroll to position [154, 0]
click at [144, 383] on icon at bounding box center [142, 383] width 13 height 13
click at [143, 383] on input "FLOW-CONTROL" at bounding box center [136, 377] width 11 height 11
checkbox input "true"
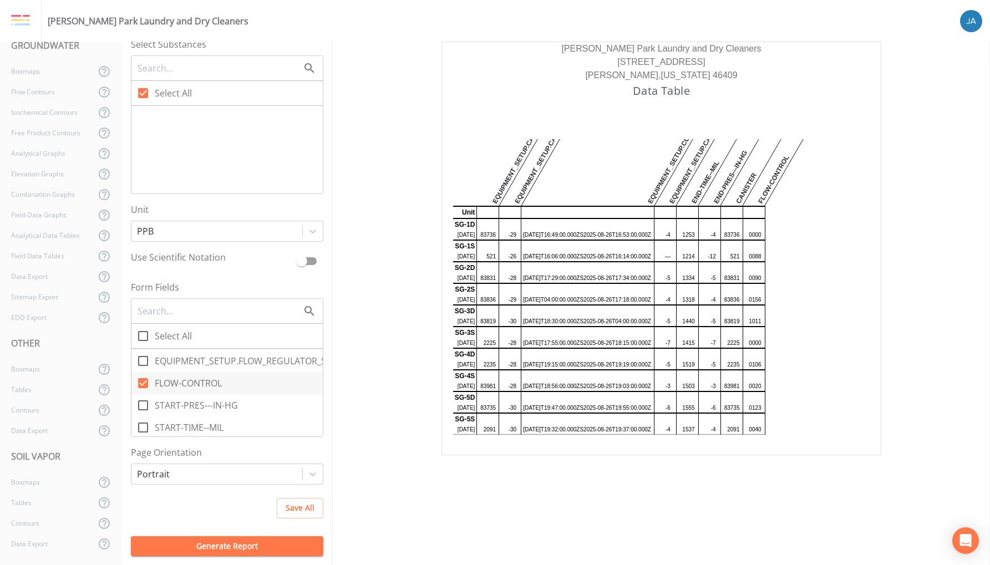
scroll to position [160, 0]
click at [144, 406] on icon at bounding box center [142, 402] width 13 height 13
click at [143, 402] on input "START-PRES---IN-HG" at bounding box center [136, 396] width 11 height 11
checkbox input "true"
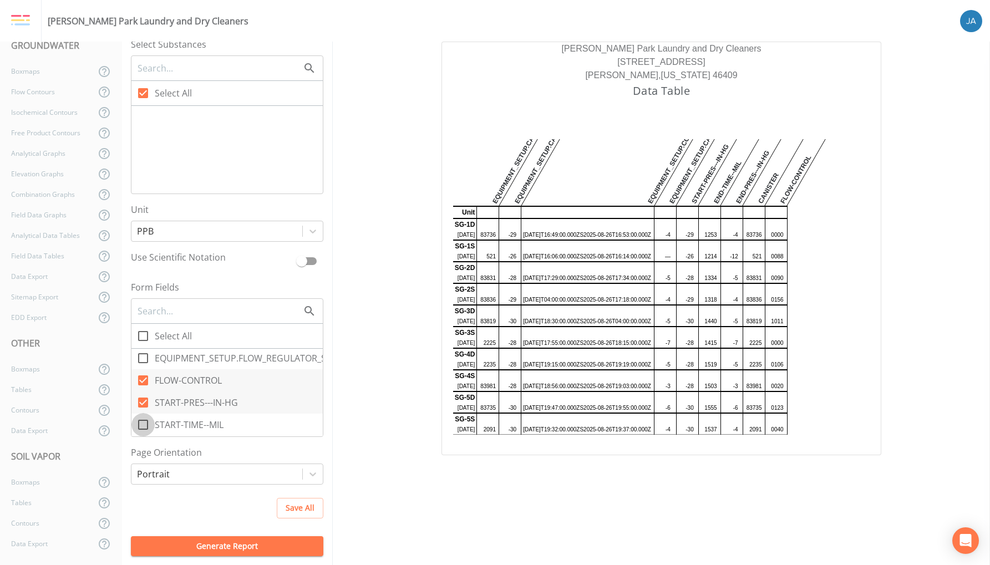
click at [143, 424] on icon at bounding box center [142, 424] width 13 height 13
click at [143, 424] on input "START-TIME--MIL" at bounding box center [136, 418] width 11 height 11
checkbox input "true"
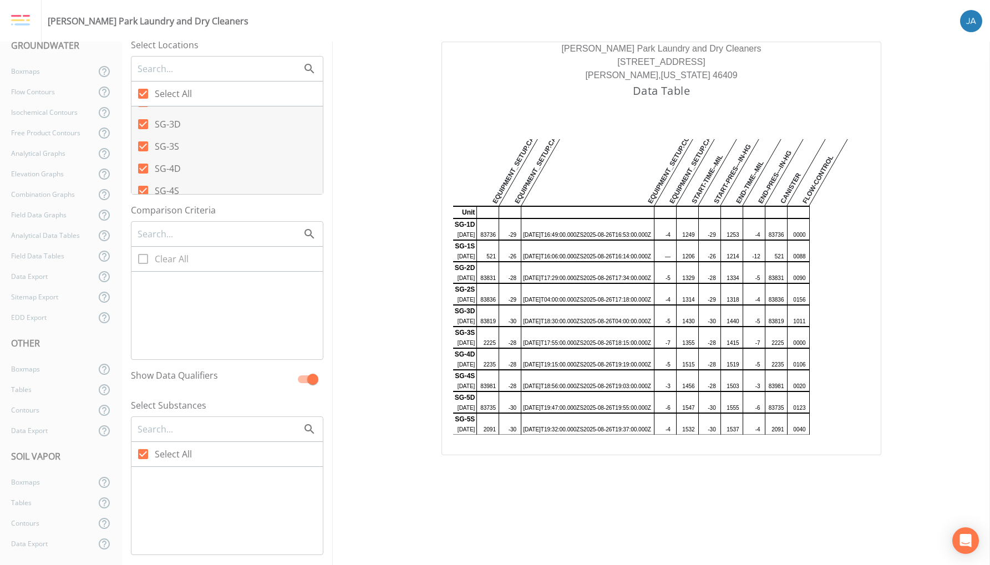
scroll to position [0, 0]
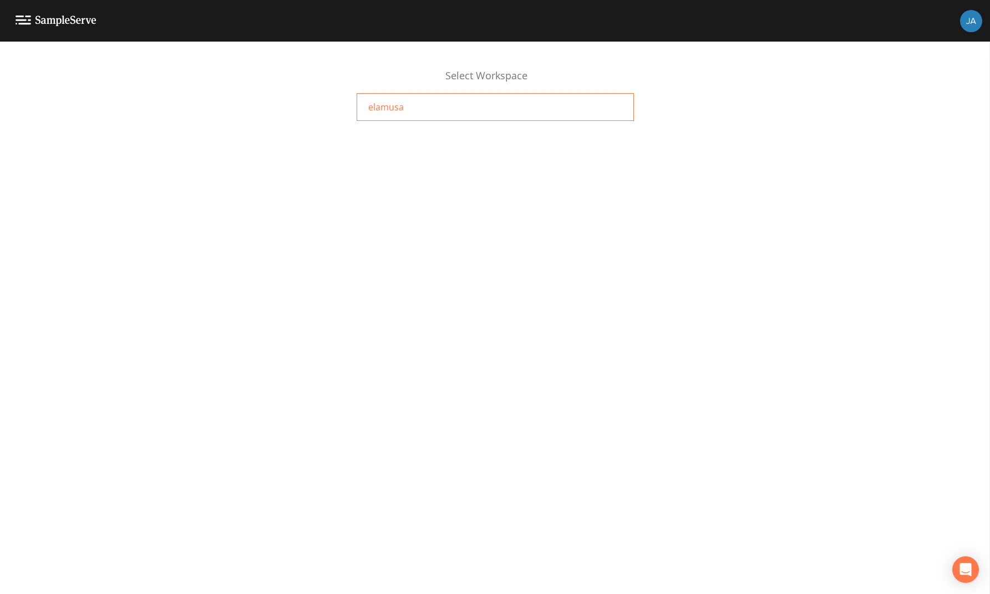
click at [364, 118] on div "elamusa" at bounding box center [495, 107] width 277 height 28
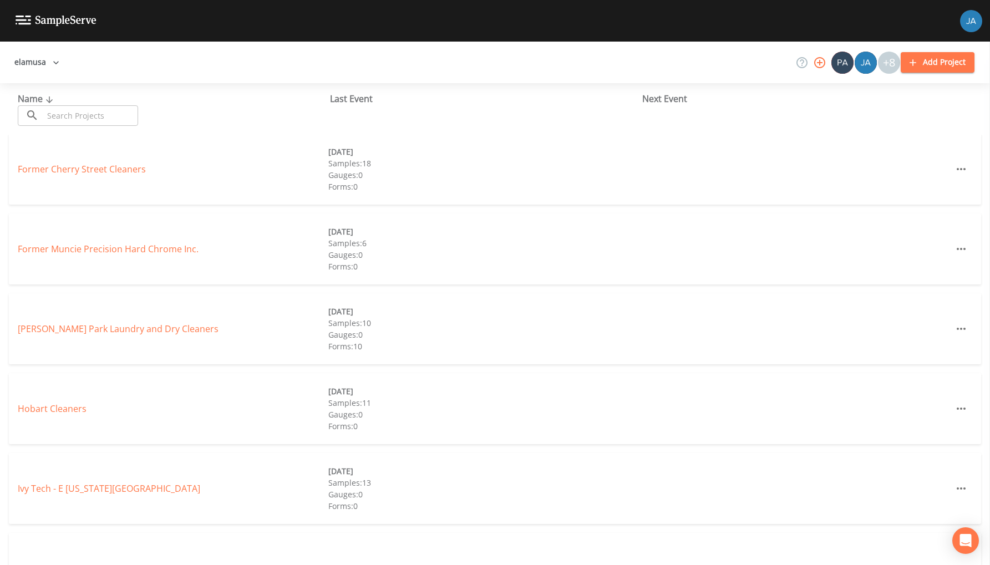
scroll to position [347, 0]
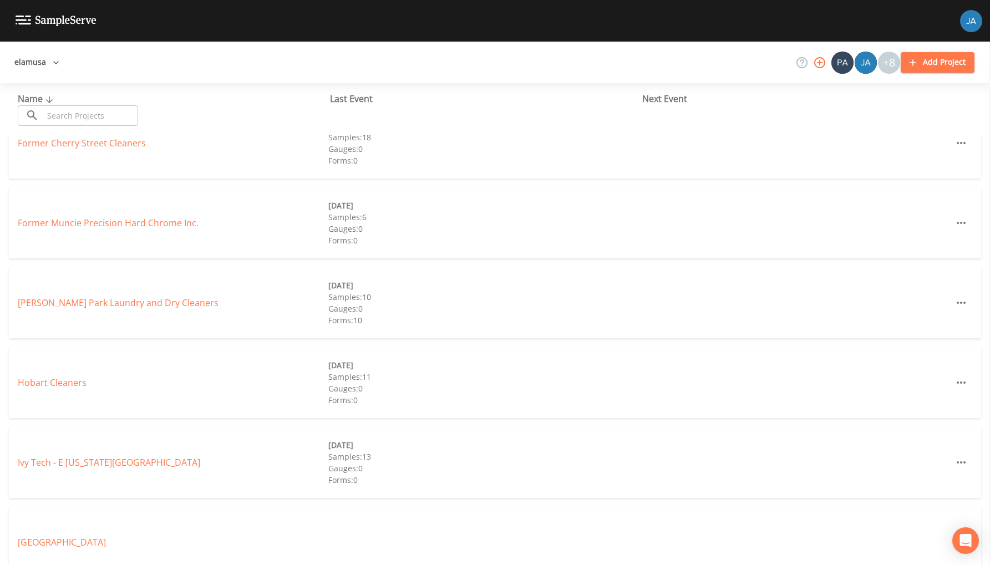
click at [88, 311] on div "[PERSON_NAME] Park Laundry and Dry Cleaners [DATE] Samples: 10 Gauges: 0 Forms:…" at bounding box center [495, 302] width 972 height 71
click at [77, 297] on link "[PERSON_NAME] Park Laundry and Dry Cleaners" at bounding box center [118, 303] width 201 height 12
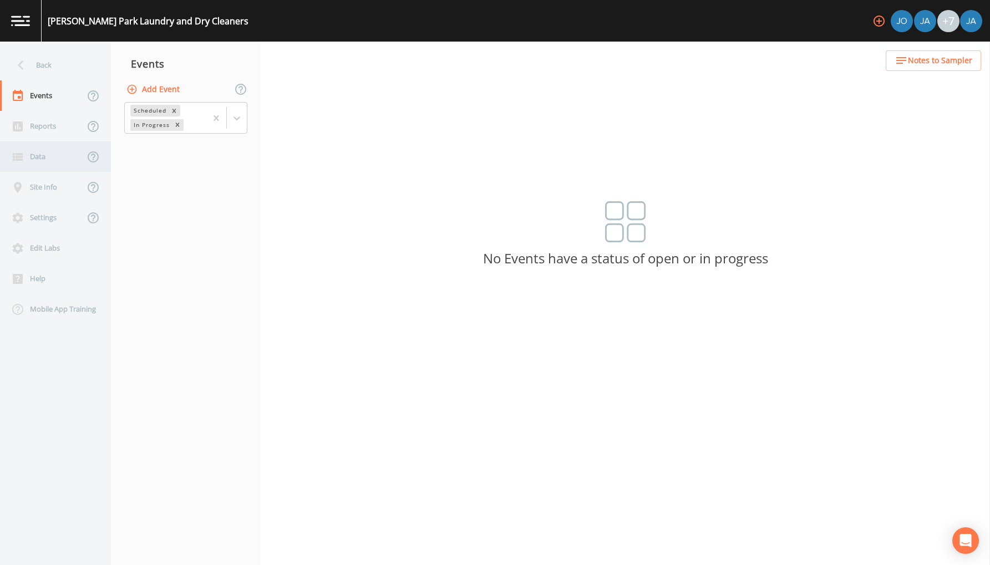
click at [42, 165] on div "Data" at bounding box center [42, 156] width 84 height 31
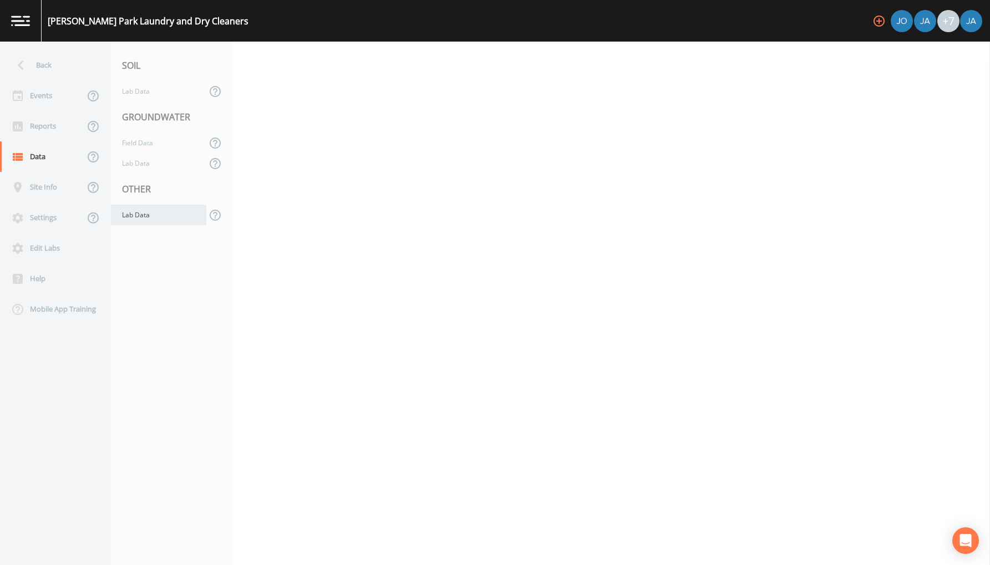
click at [135, 217] on div "Lab Data" at bounding box center [158, 215] width 95 height 21
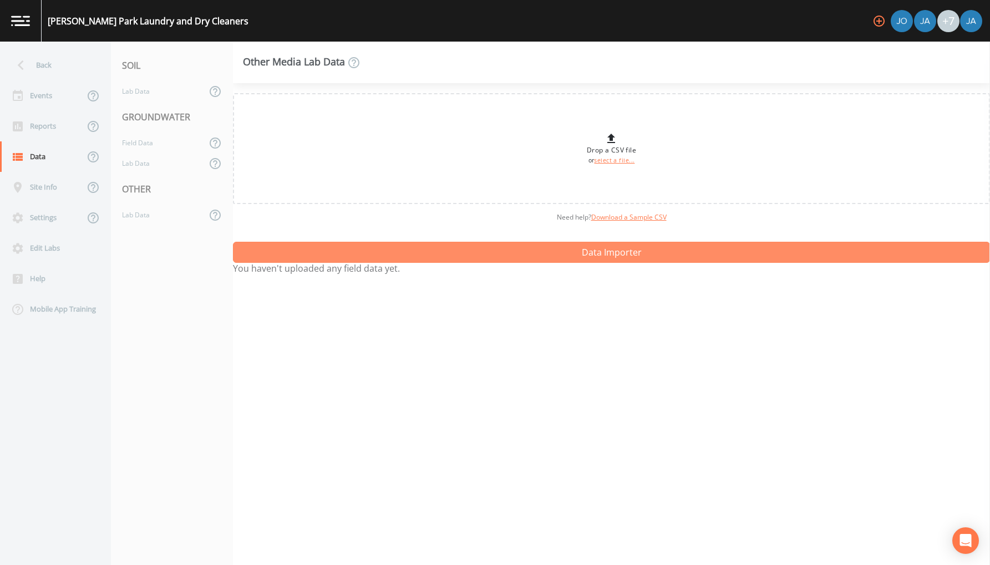
click at [509, 253] on button "Data Importer" at bounding box center [611, 252] width 757 height 21
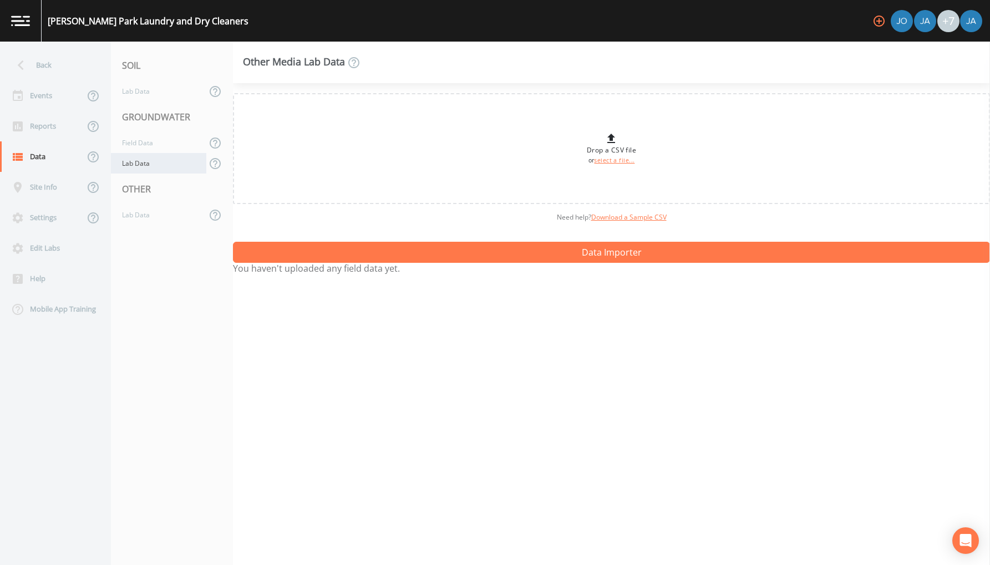
click at [132, 167] on div "Lab Data" at bounding box center [158, 163] width 95 height 21
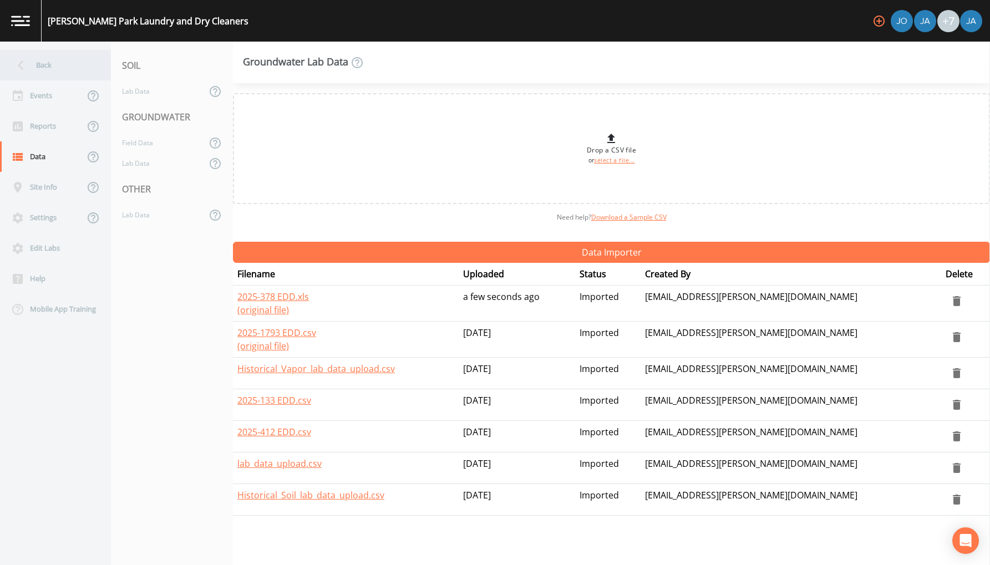
click at [38, 58] on div "Back" at bounding box center [50, 65] width 100 height 31
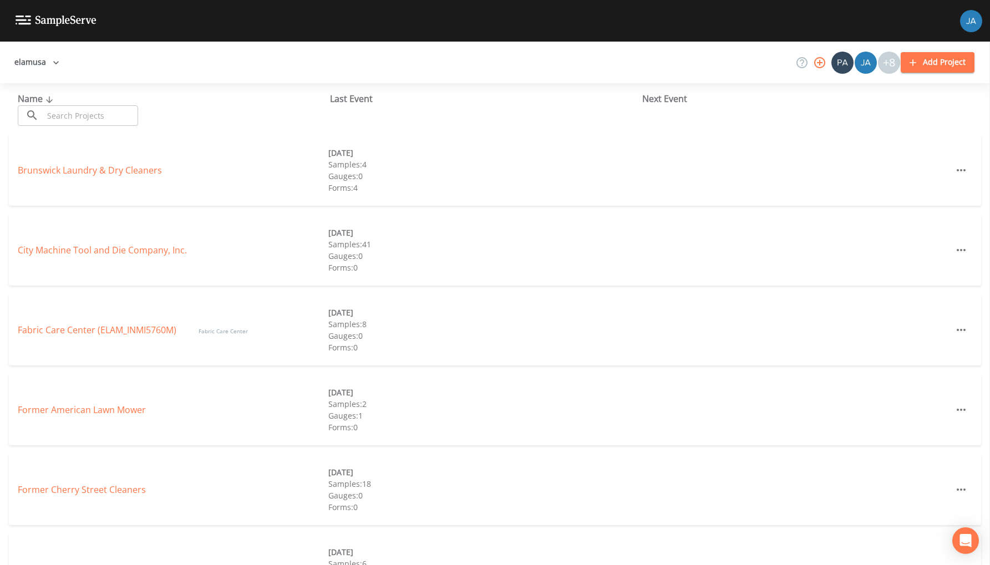
click at [60, 179] on div "Brunswick Laundry & Dry Cleaners 08/27/2025 Samples: 4 Gauges: 0 Forms: 4" at bounding box center [495, 170] width 972 height 71
click at [60, 173] on link "Brunswick Laundry & Dry Cleaners" at bounding box center [90, 170] width 144 height 12
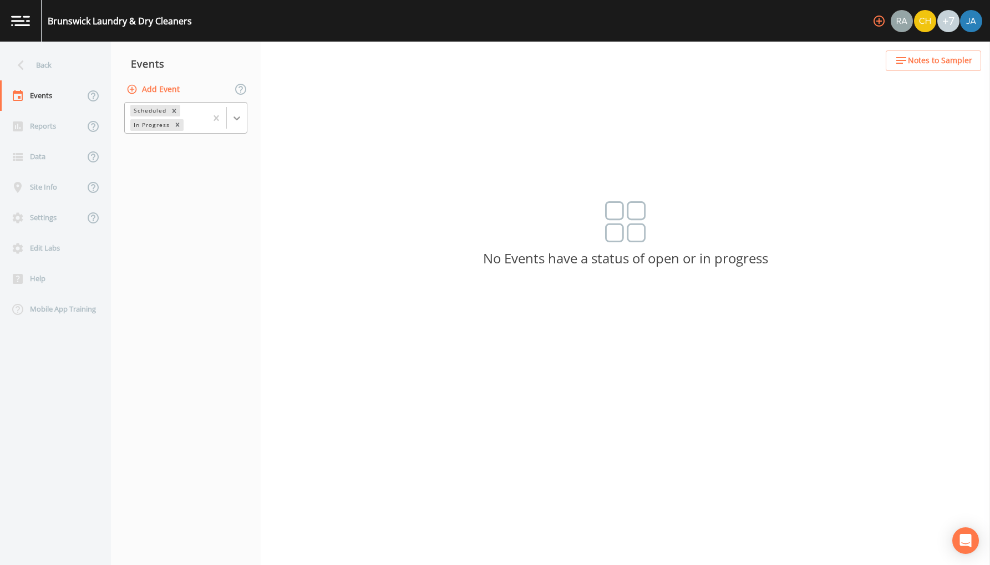
click at [238, 124] on div at bounding box center [237, 118] width 20 height 20
click at [148, 156] on div "Completed" at bounding box center [185, 149] width 123 height 19
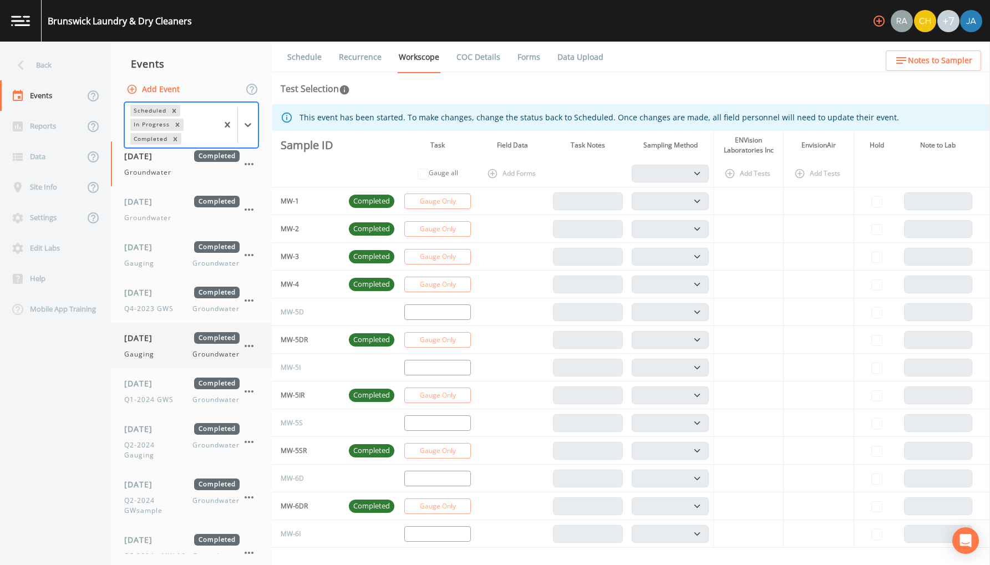
scroll to position [561, 0]
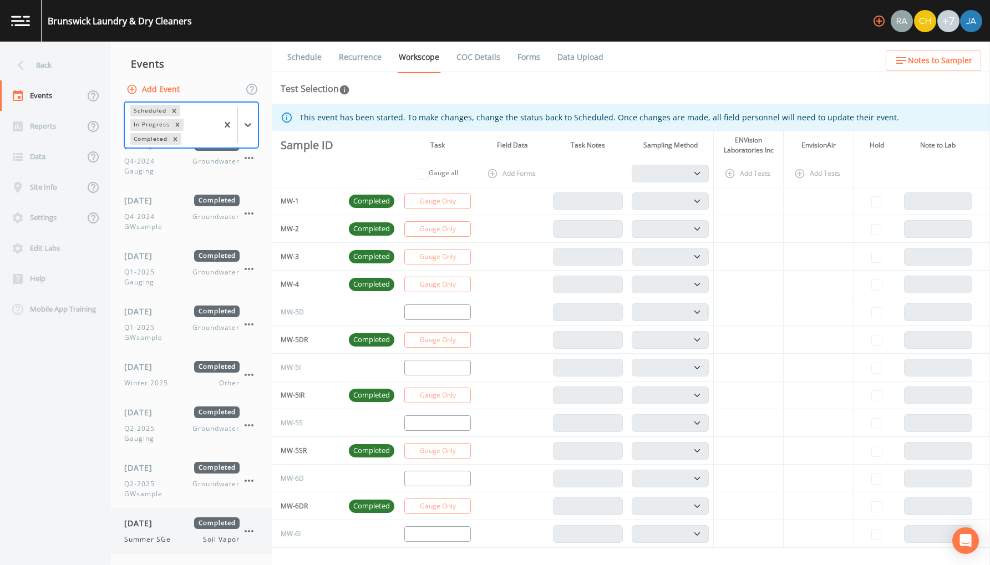
click at [155, 530] on div "08/27/2025 Completed Summer SGe Soil Vapor" at bounding box center [181, 531] width 115 height 27
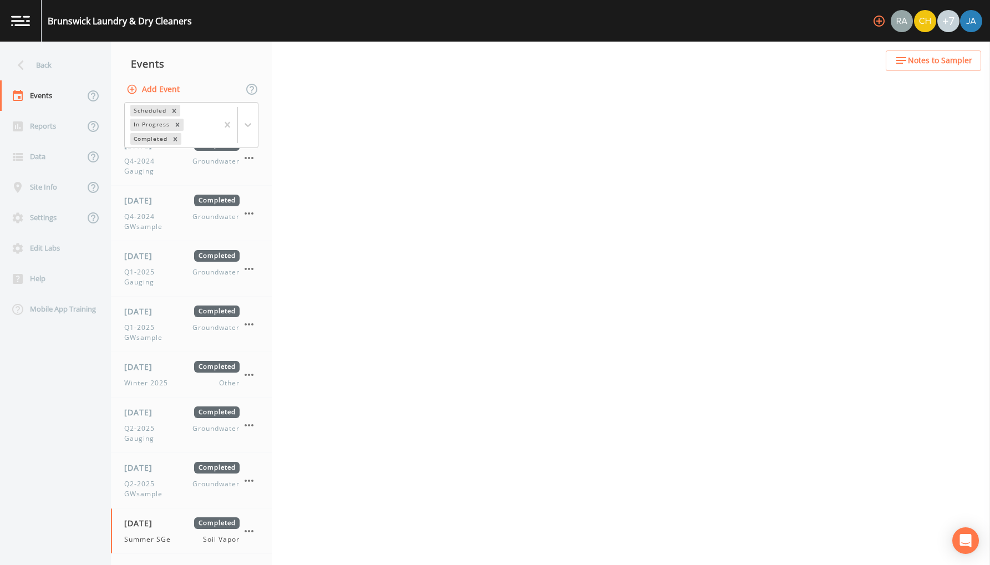
select select "c5bfc0a2-8365-4ab6-a941-dacac289f9c5"
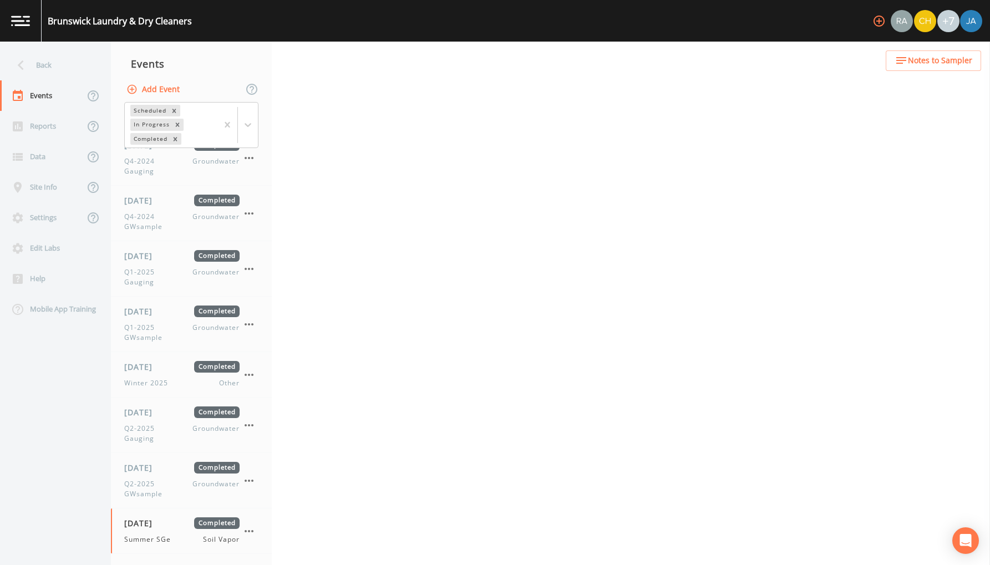
select select "8951070b-37a2-48d2-9e9e-ee6403d0a331"
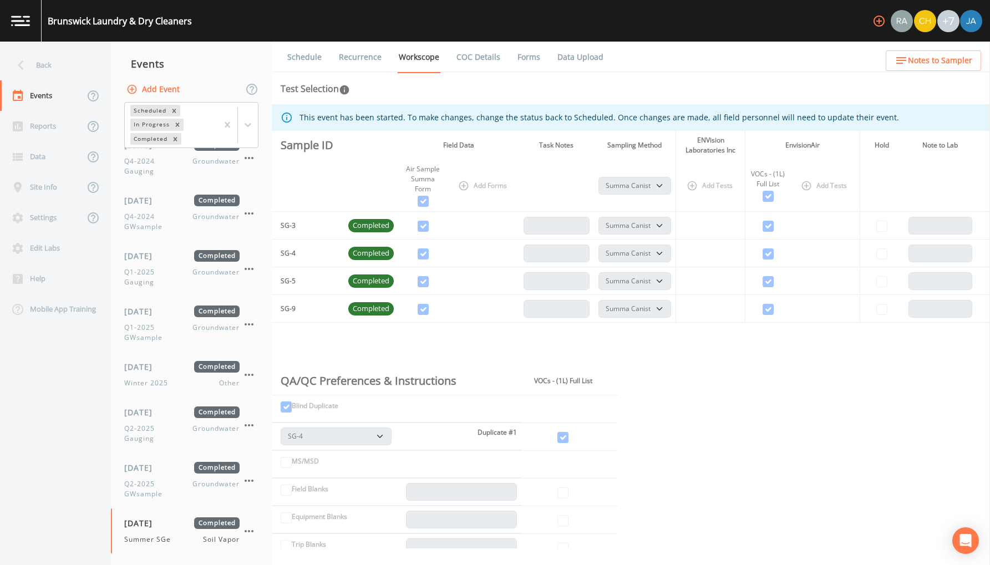
click at [575, 56] on link "Data Upload" at bounding box center [580, 57] width 49 height 31
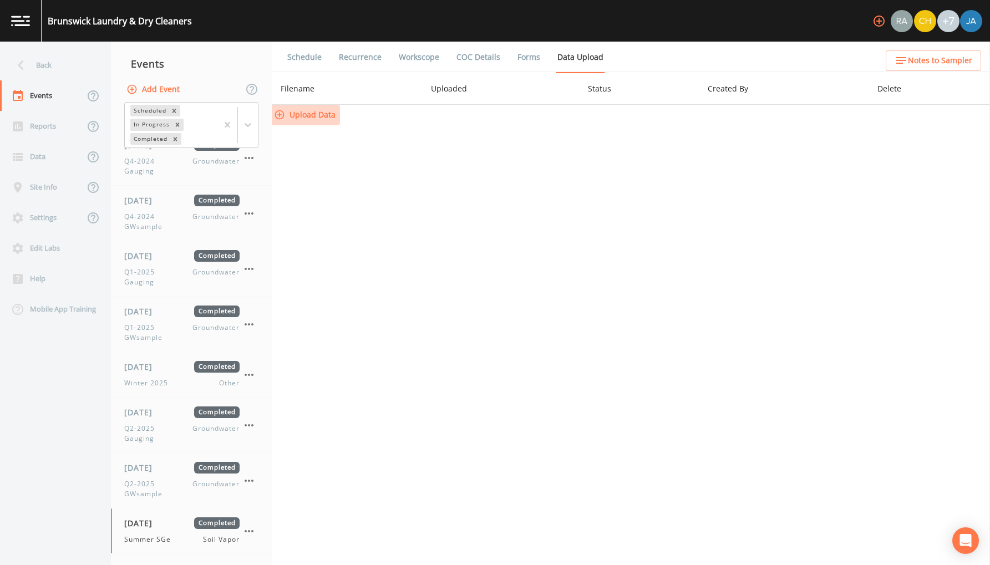
click at [305, 114] on button "Upload Data" at bounding box center [306, 115] width 68 height 21
select select "c5bfc0a2-8365-4ab6-a941-dacac289f9c5"
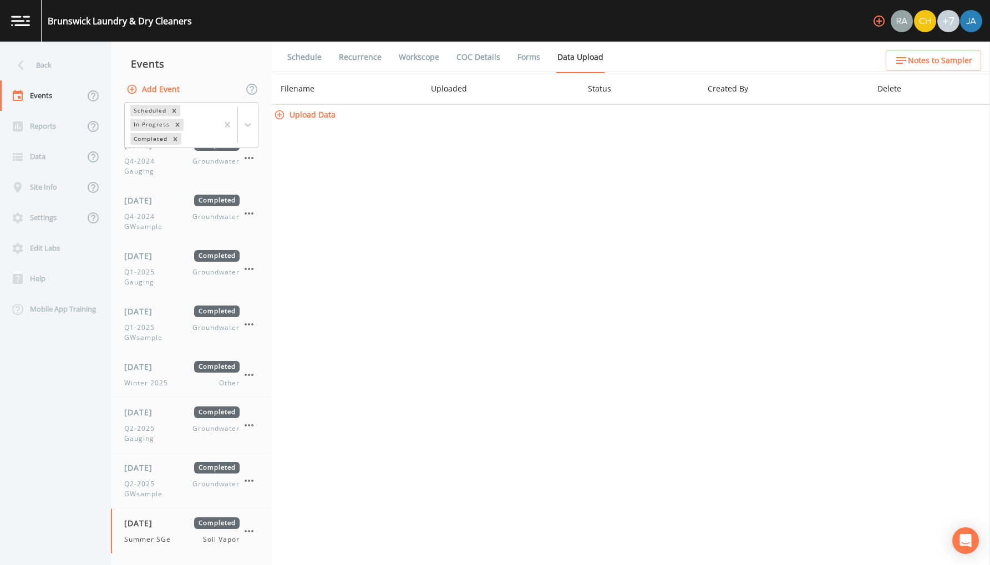
select select "c5bfc0a2-8365-4ab6-a941-dacac289f9c5"
select select "8951070b-37a2-48d2-9e9e-ee6403d0a331"
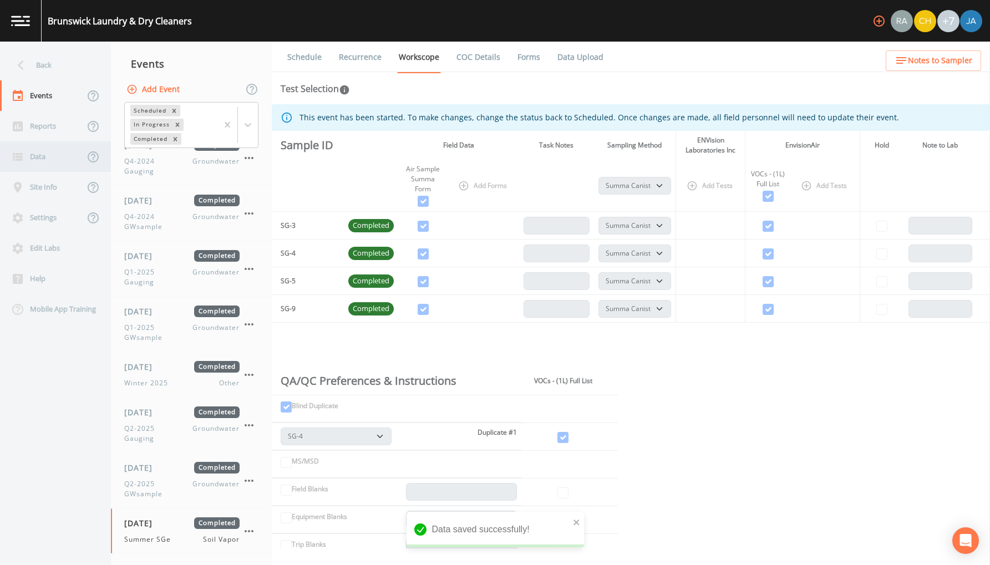
click at [26, 158] on div "Data" at bounding box center [42, 156] width 84 height 31
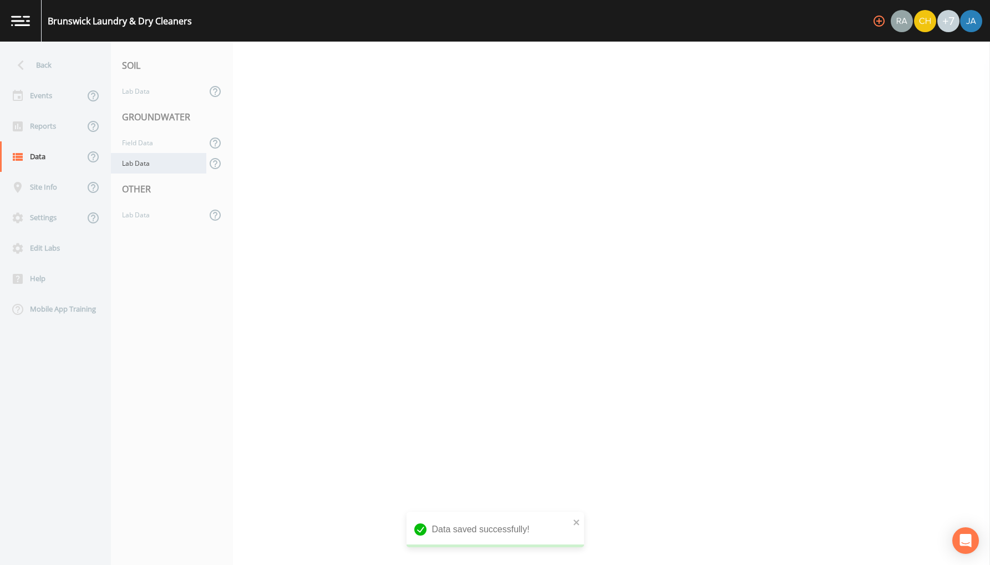
click at [125, 164] on div "Lab Data" at bounding box center [158, 163] width 95 height 21
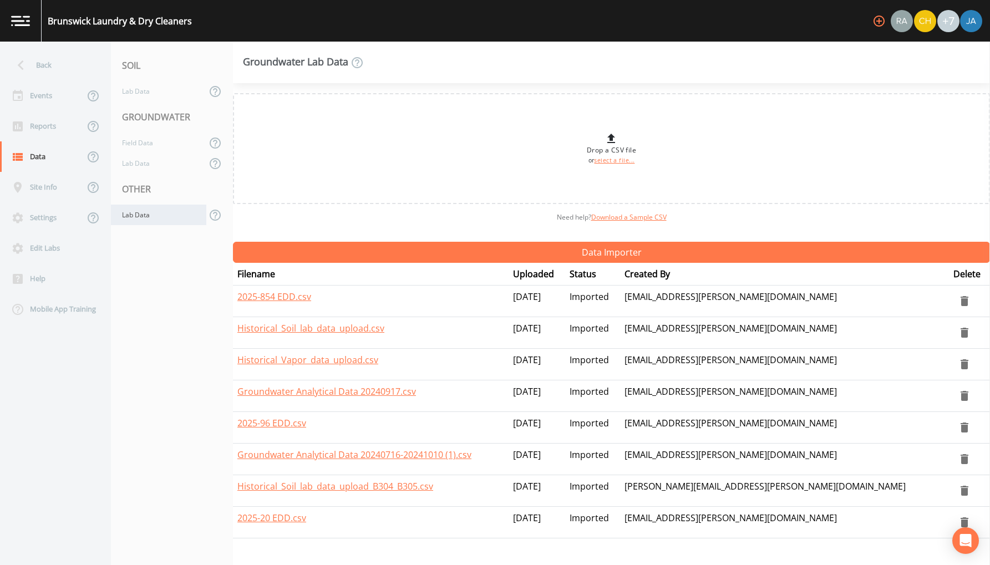
click at [135, 205] on div "Lab Data" at bounding box center [158, 215] width 95 height 21
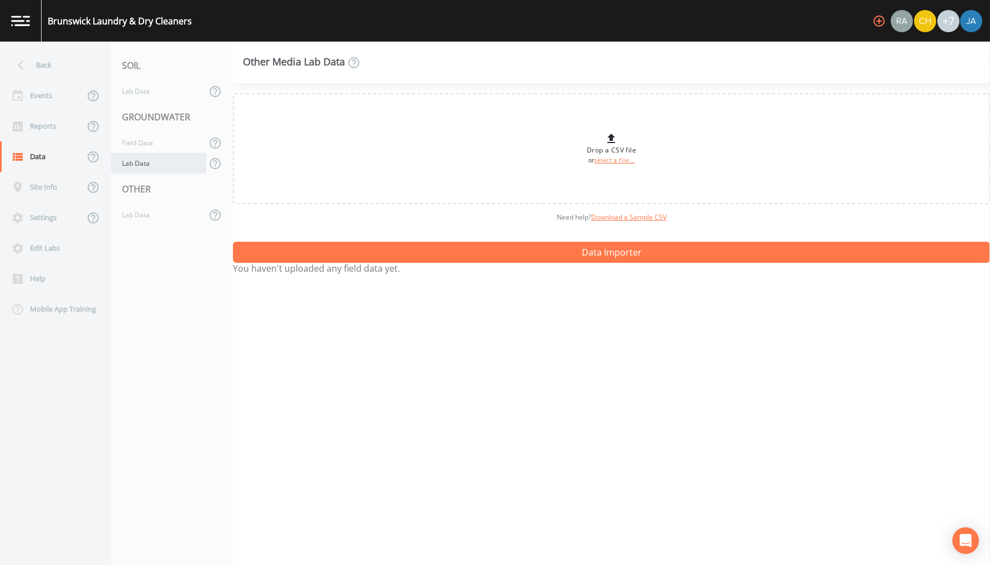
click at [136, 158] on div "Lab Data" at bounding box center [158, 163] width 95 height 21
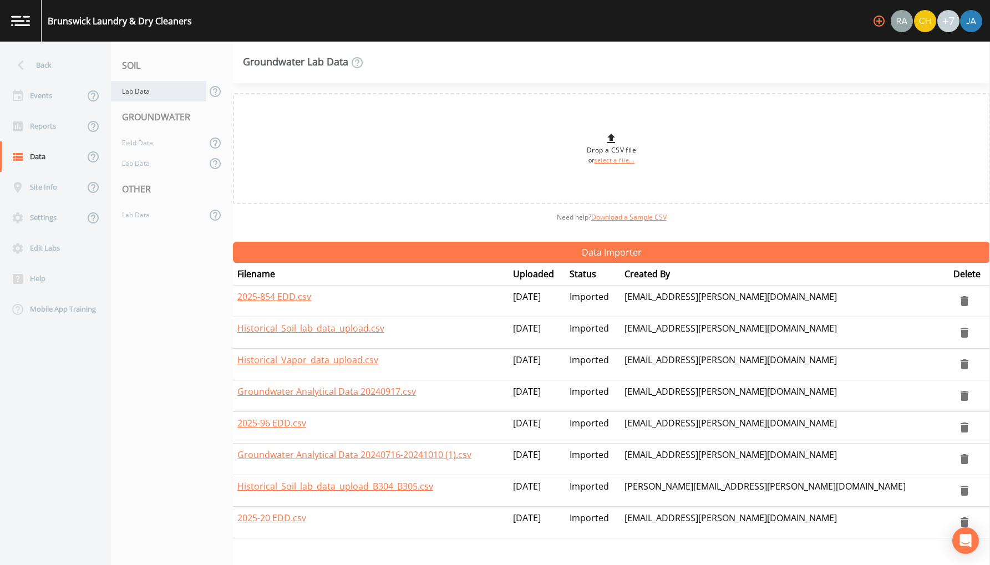
click at [136, 88] on div "Lab Data" at bounding box center [158, 91] width 95 height 21
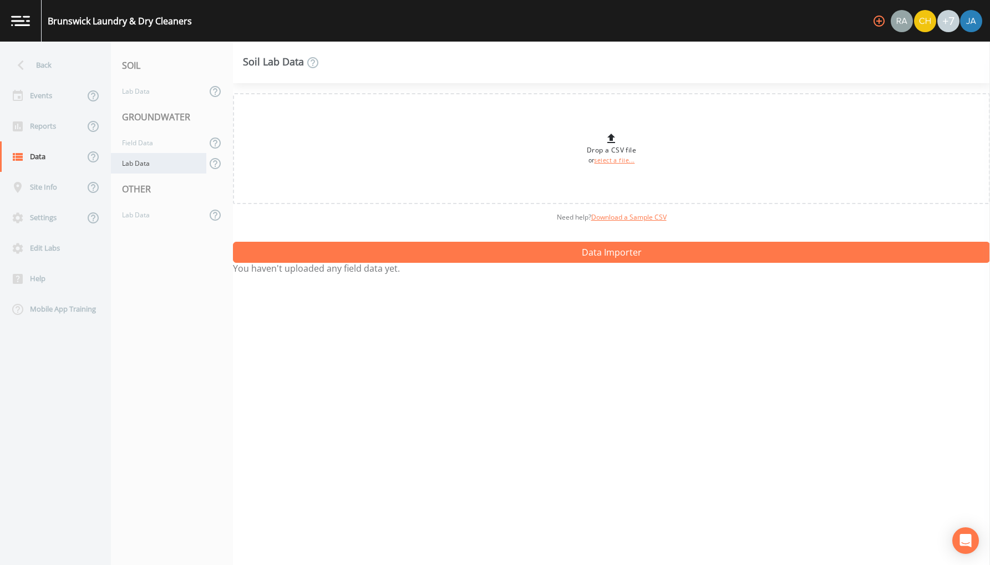
click at [141, 166] on div "Lab Data" at bounding box center [158, 163] width 95 height 21
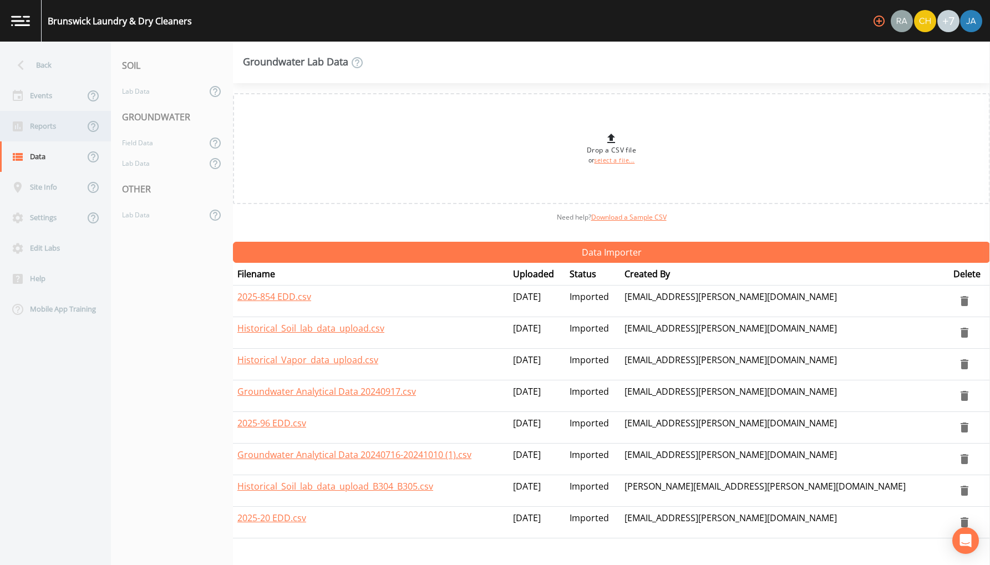
click at [38, 125] on div "Reports" at bounding box center [42, 126] width 84 height 31
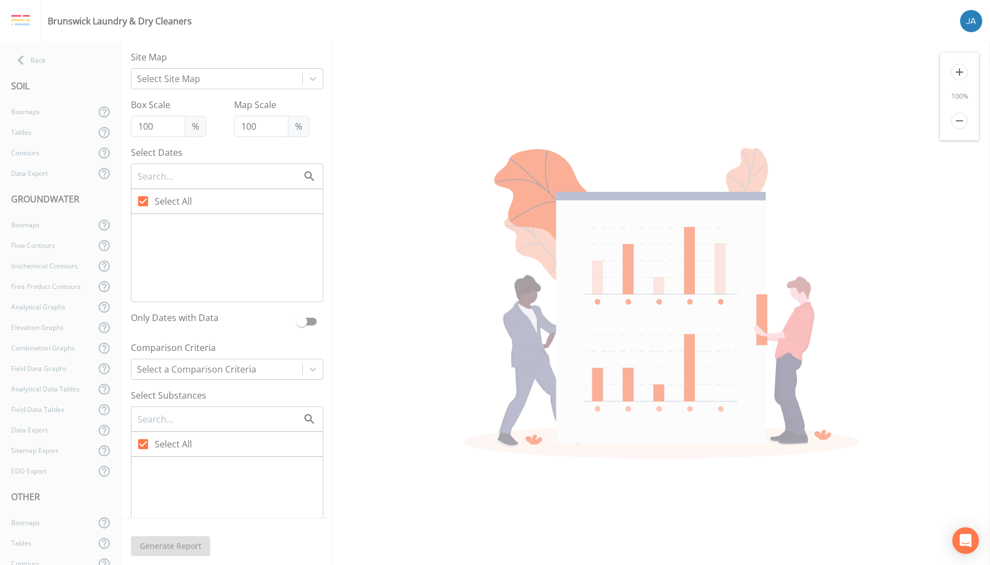
checkbox input "false"
checkbox input "true"
checkbox input "false"
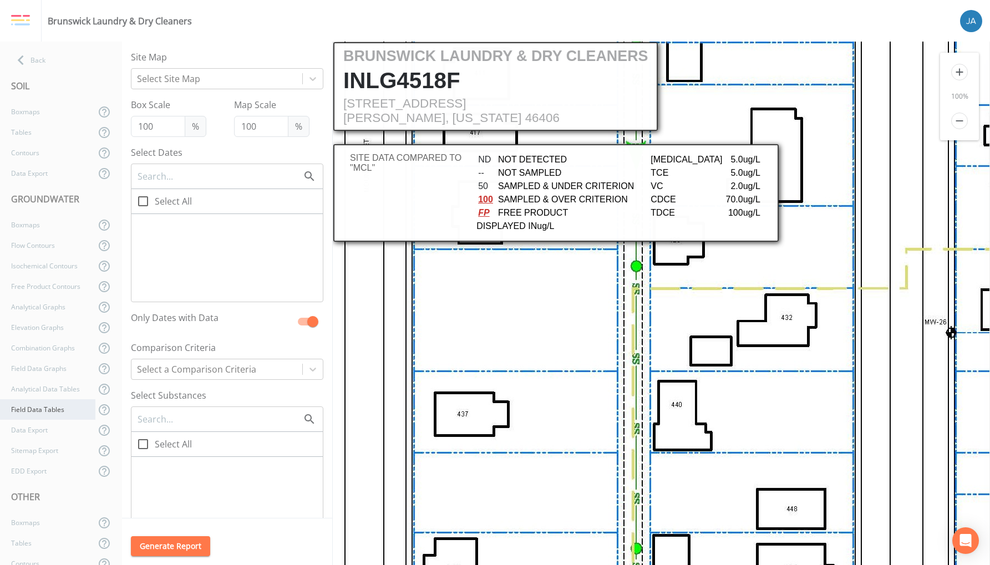
scroll to position [154, 0]
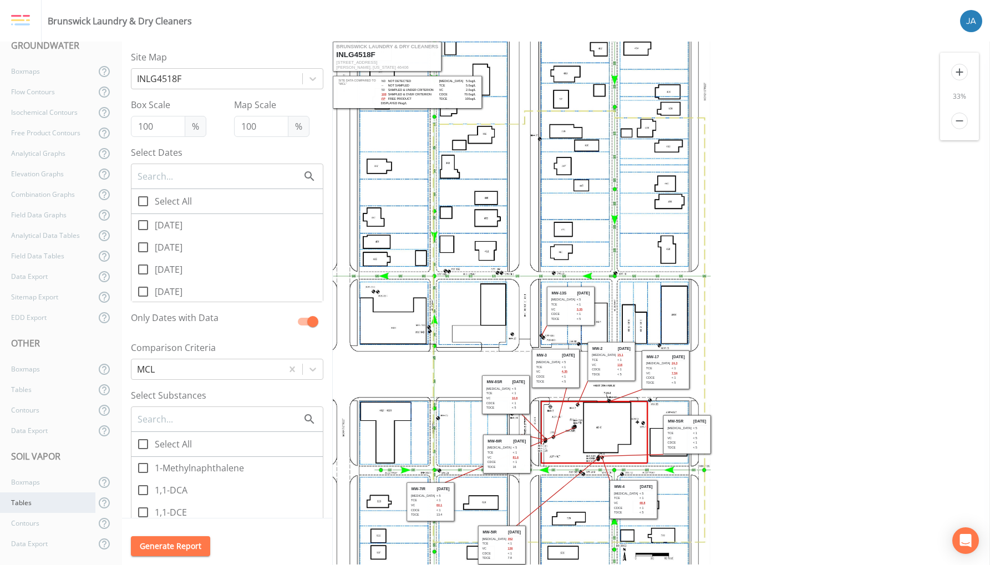
click at [23, 504] on div "Tables" at bounding box center [47, 503] width 95 height 21
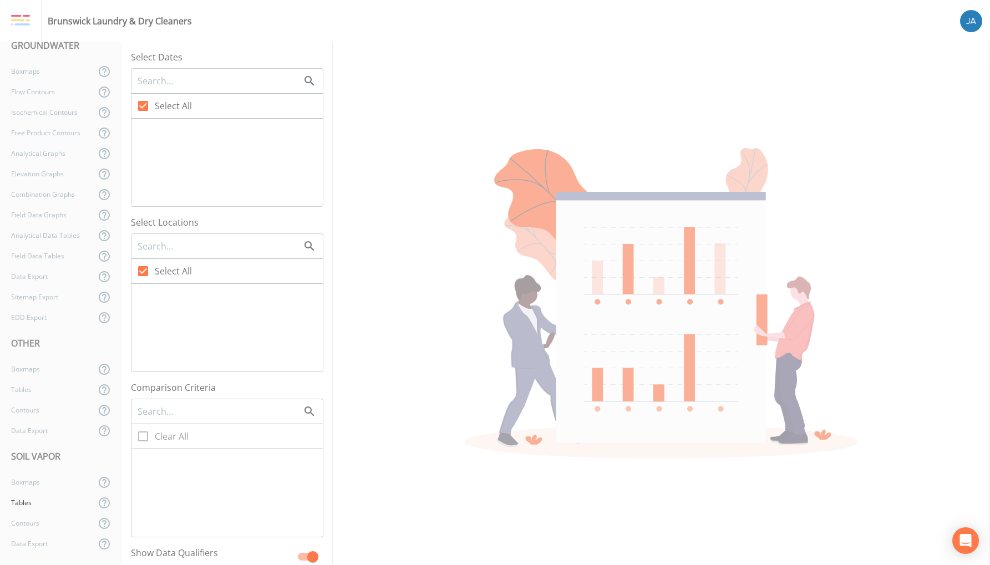
checkbox input "false"
click at [144, 273] on icon at bounding box center [142, 271] width 13 height 13
click at [143, 271] on input "Select All" at bounding box center [136, 265] width 11 height 11
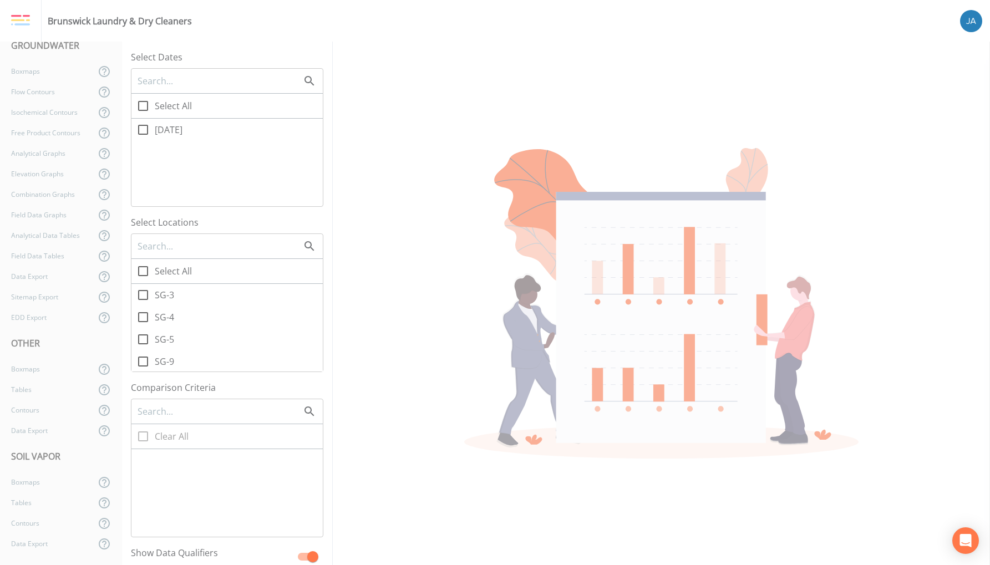
checkbox input "true"
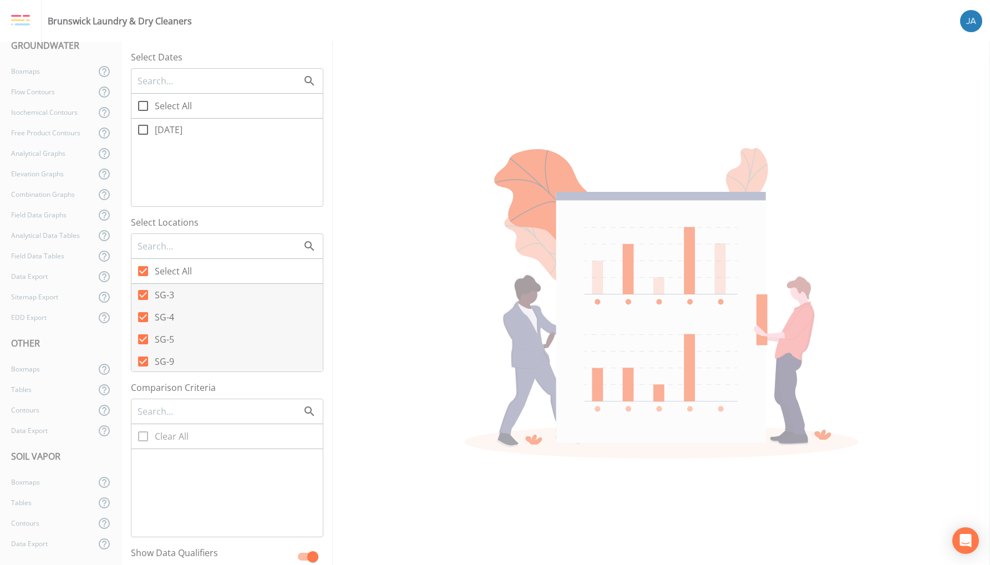
click at [143, 130] on icon at bounding box center [142, 129] width 13 height 13
click at [143, 129] on input "08/27/2025" at bounding box center [136, 123] width 11 height 11
checkbox input "true"
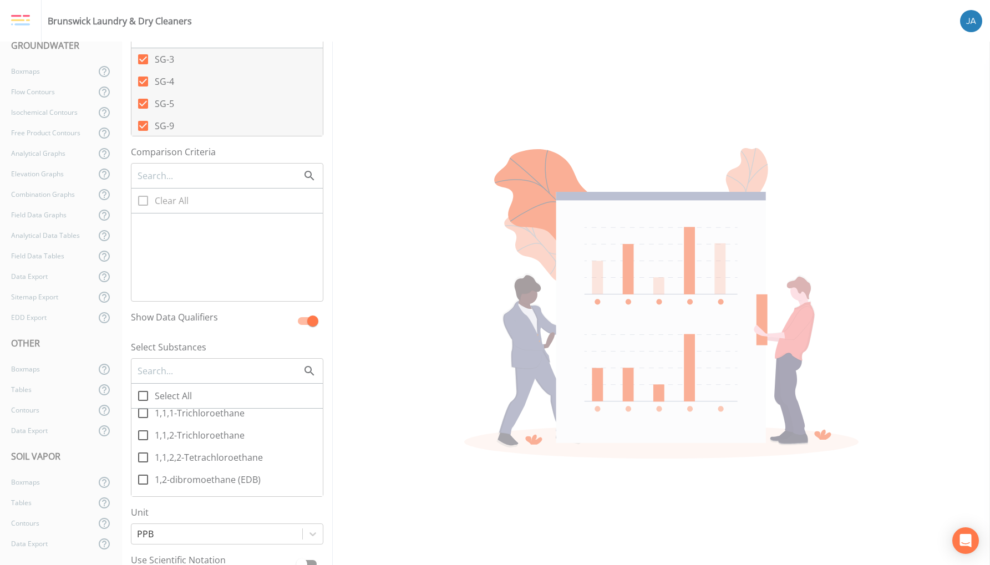
scroll to position [44, 0]
click at [144, 395] on icon at bounding box center [142, 395] width 13 height 13
click at [143, 395] on input "Select All" at bounding box center [136, 389] width 11 height 11
checkbox input "true"
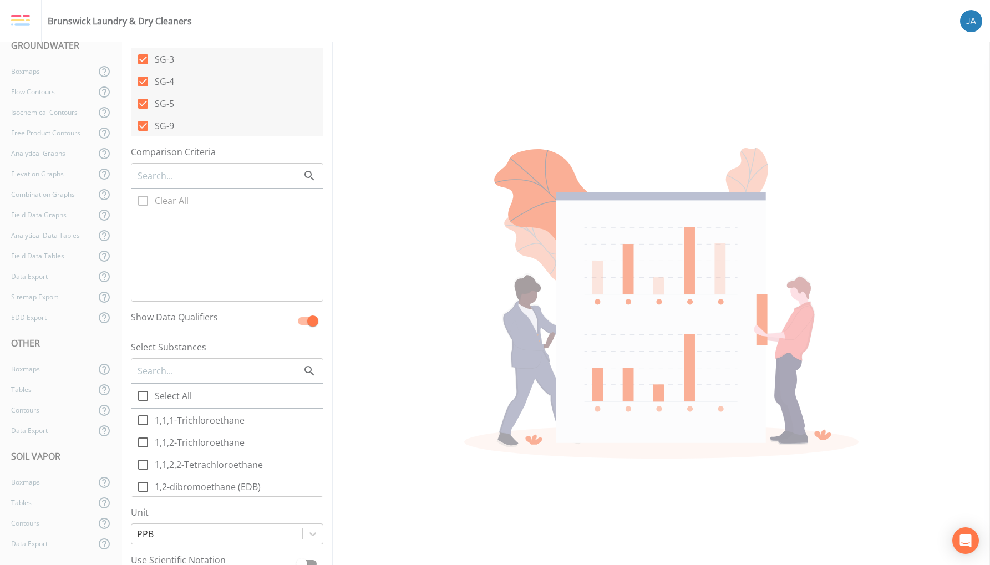
checkbox input "true"
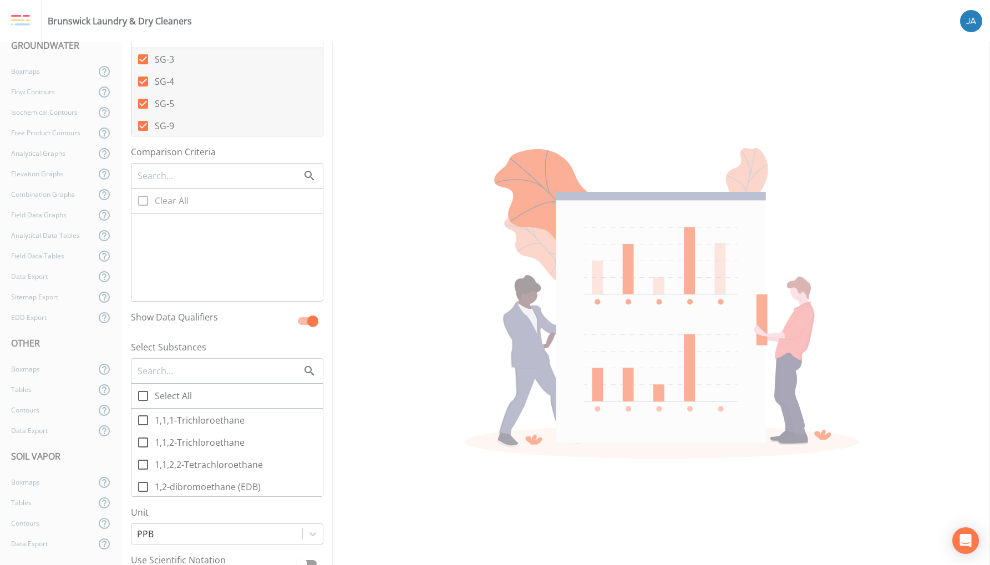
checkbox input "true"
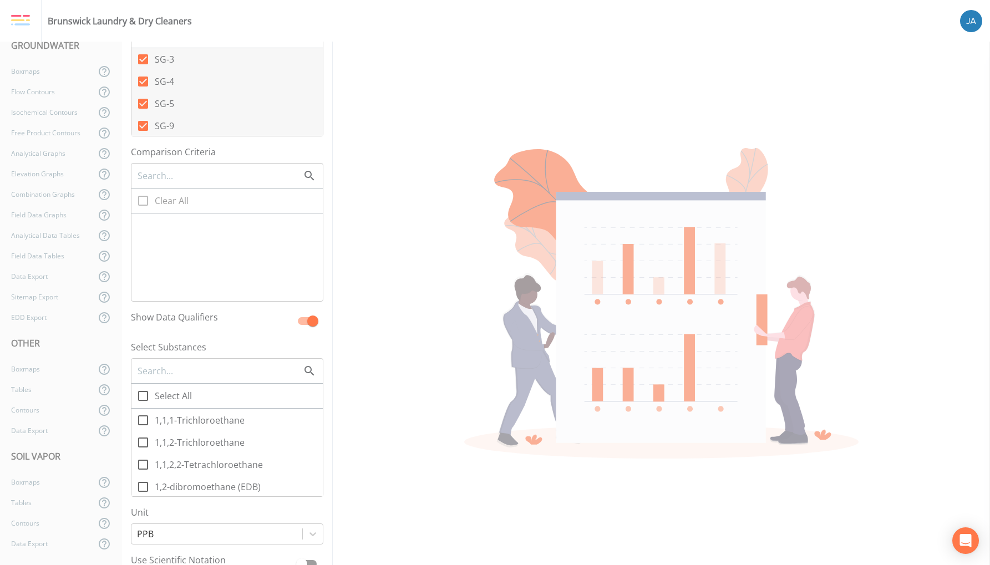
checkbox input "true"
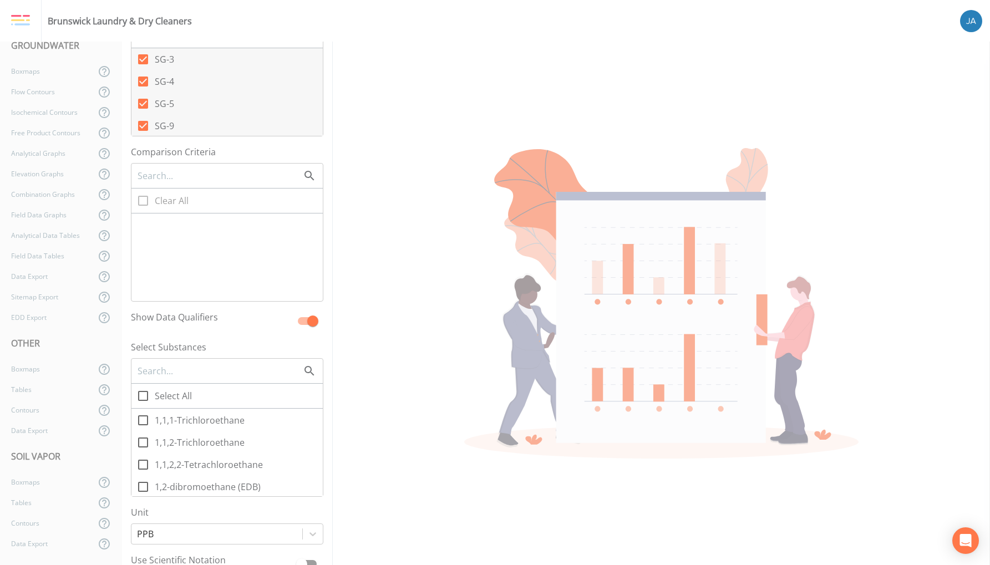
checkbox input "true"
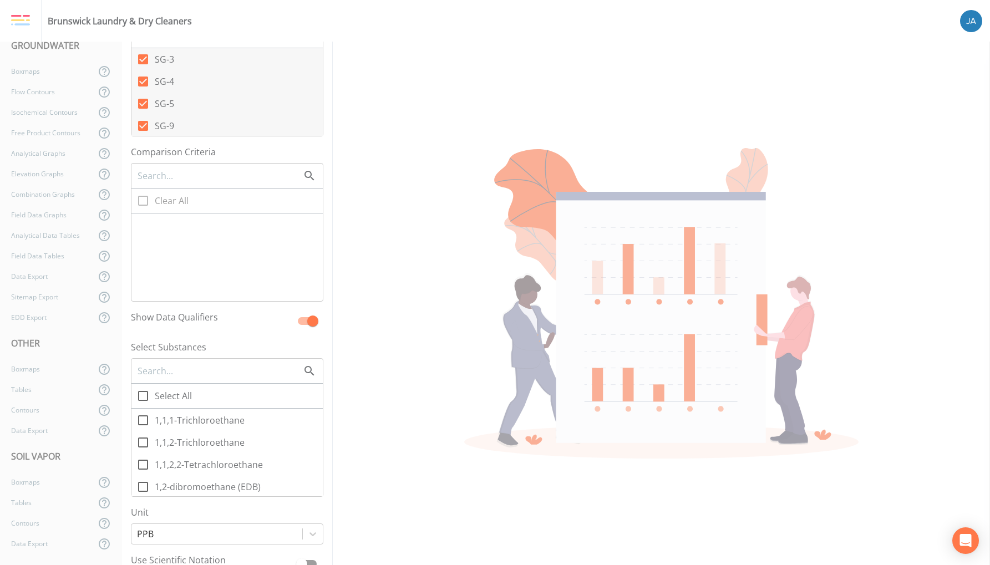
checkbox input "true"
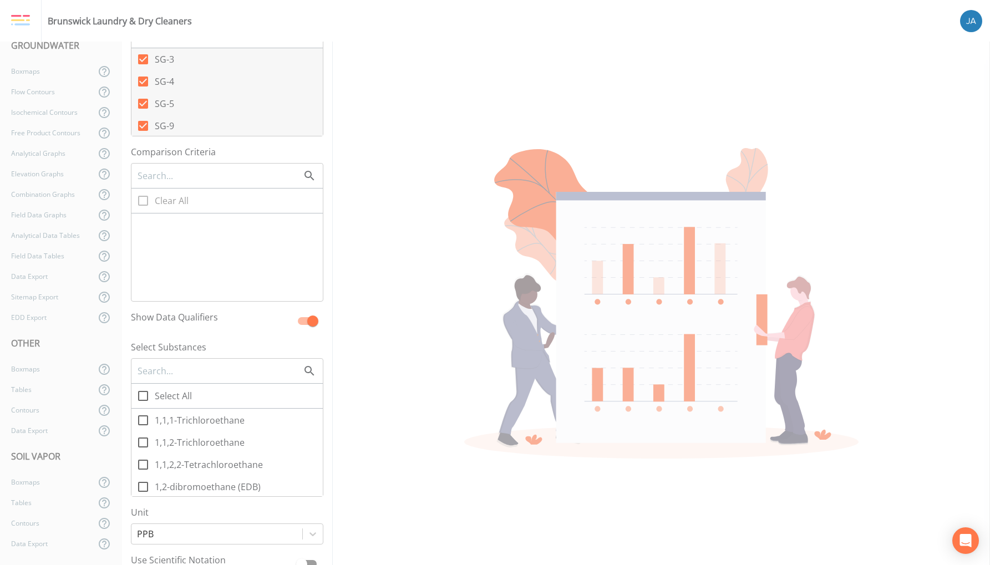
checkbox input "true"
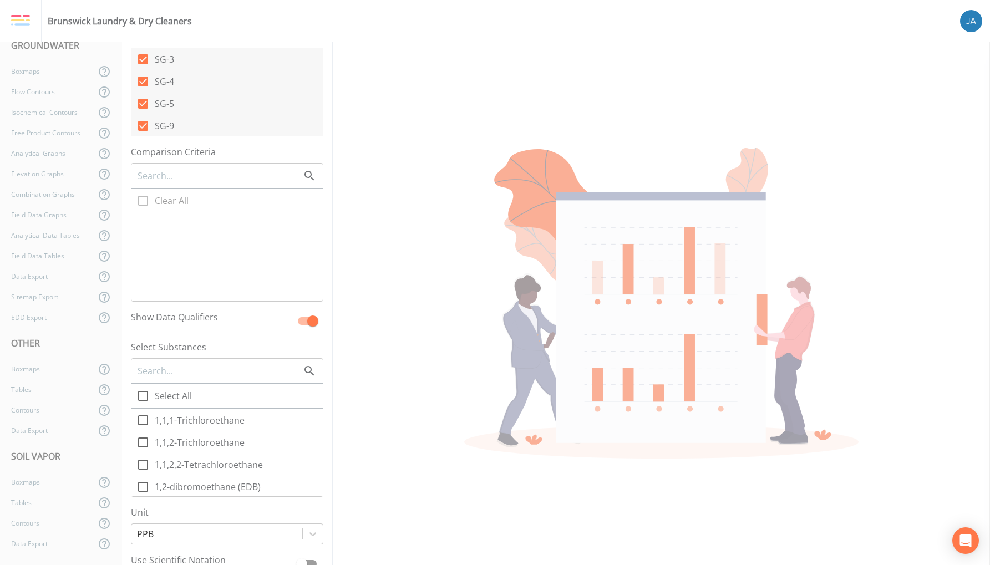
checkbox input "true"
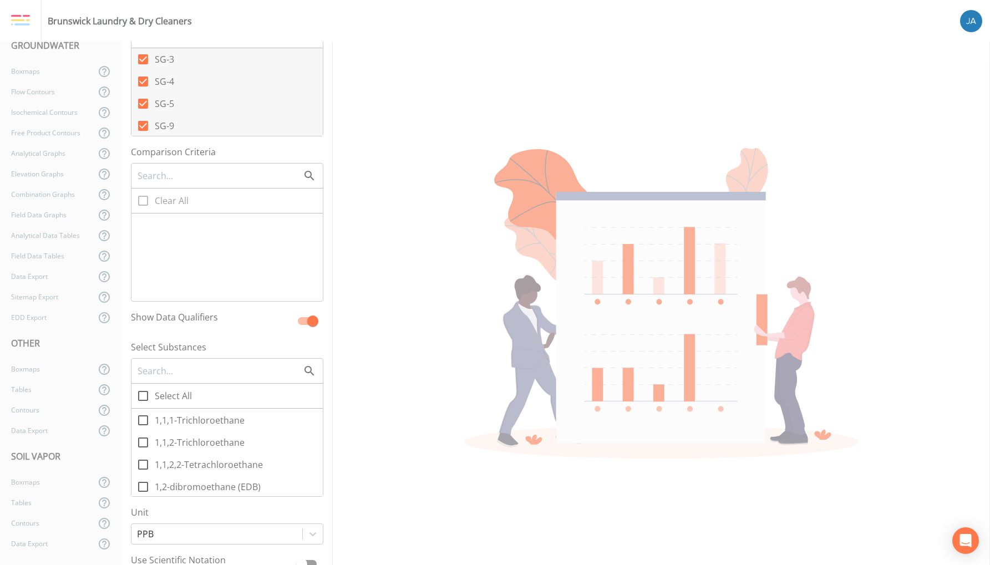
checkbox input "true"
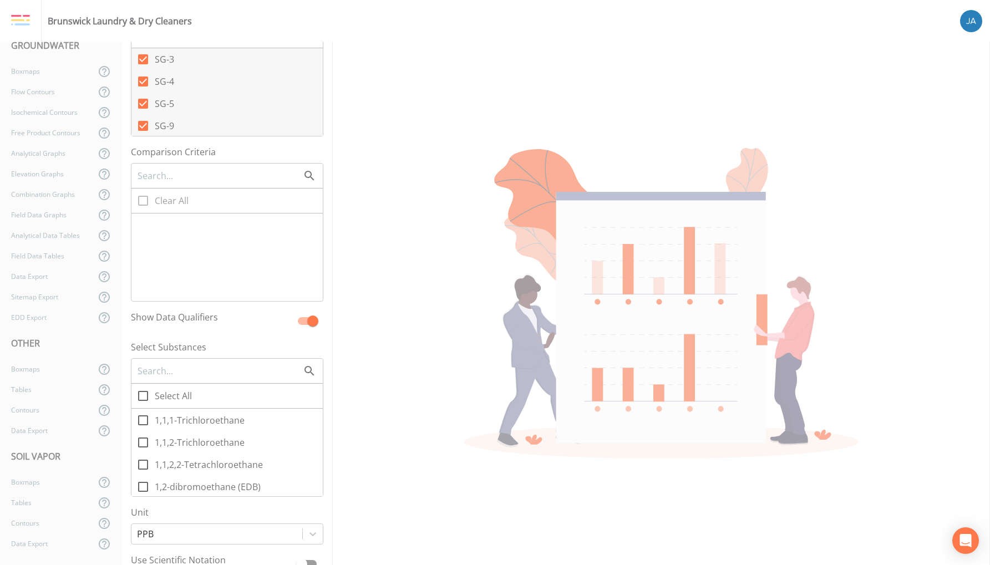
checkbox input "true"
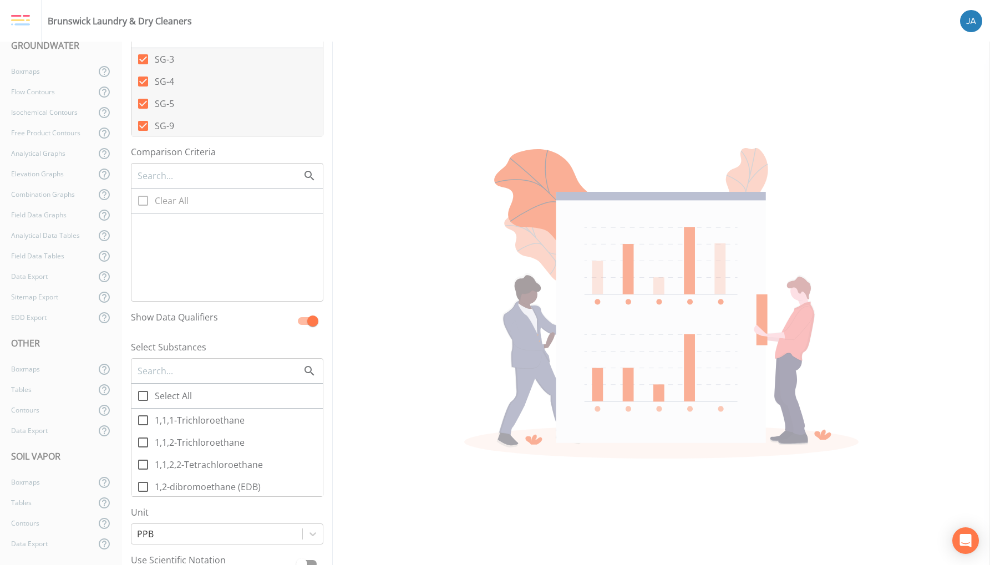
checkbox input "true"
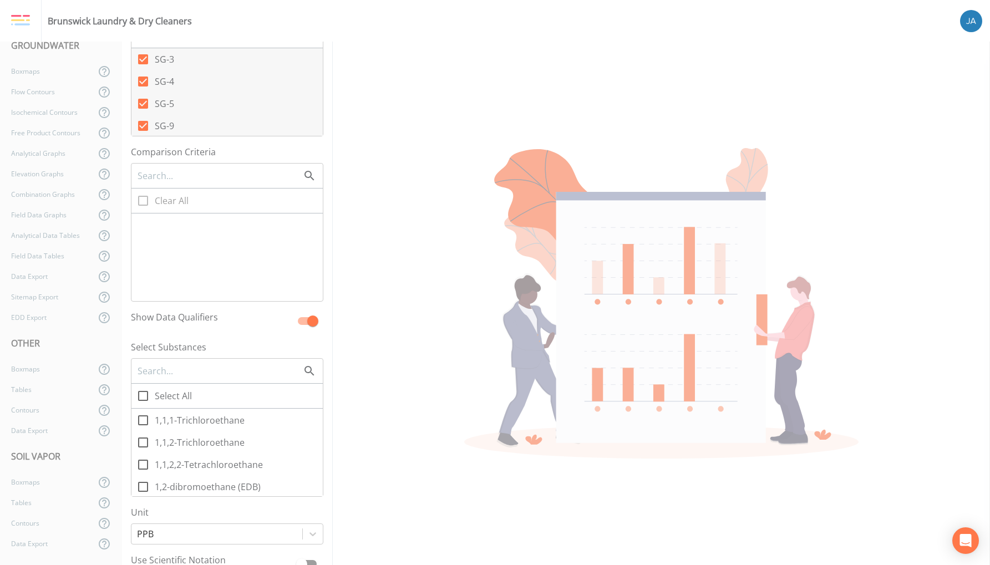
checkbox input "true"
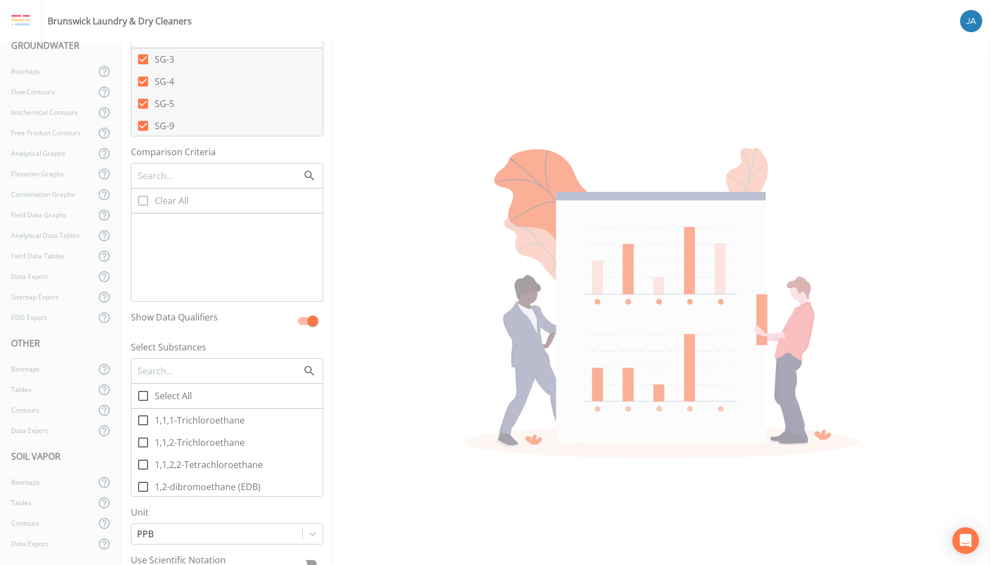
checkbox input "true"
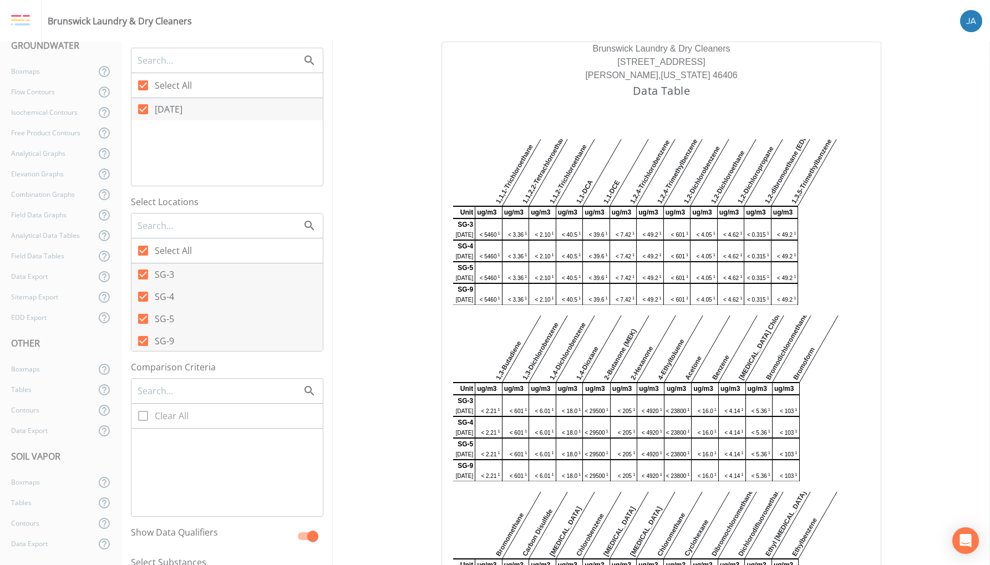
scroll to position [0, 0]
